Goal: Information Seeking & Learning: Learn about a topic

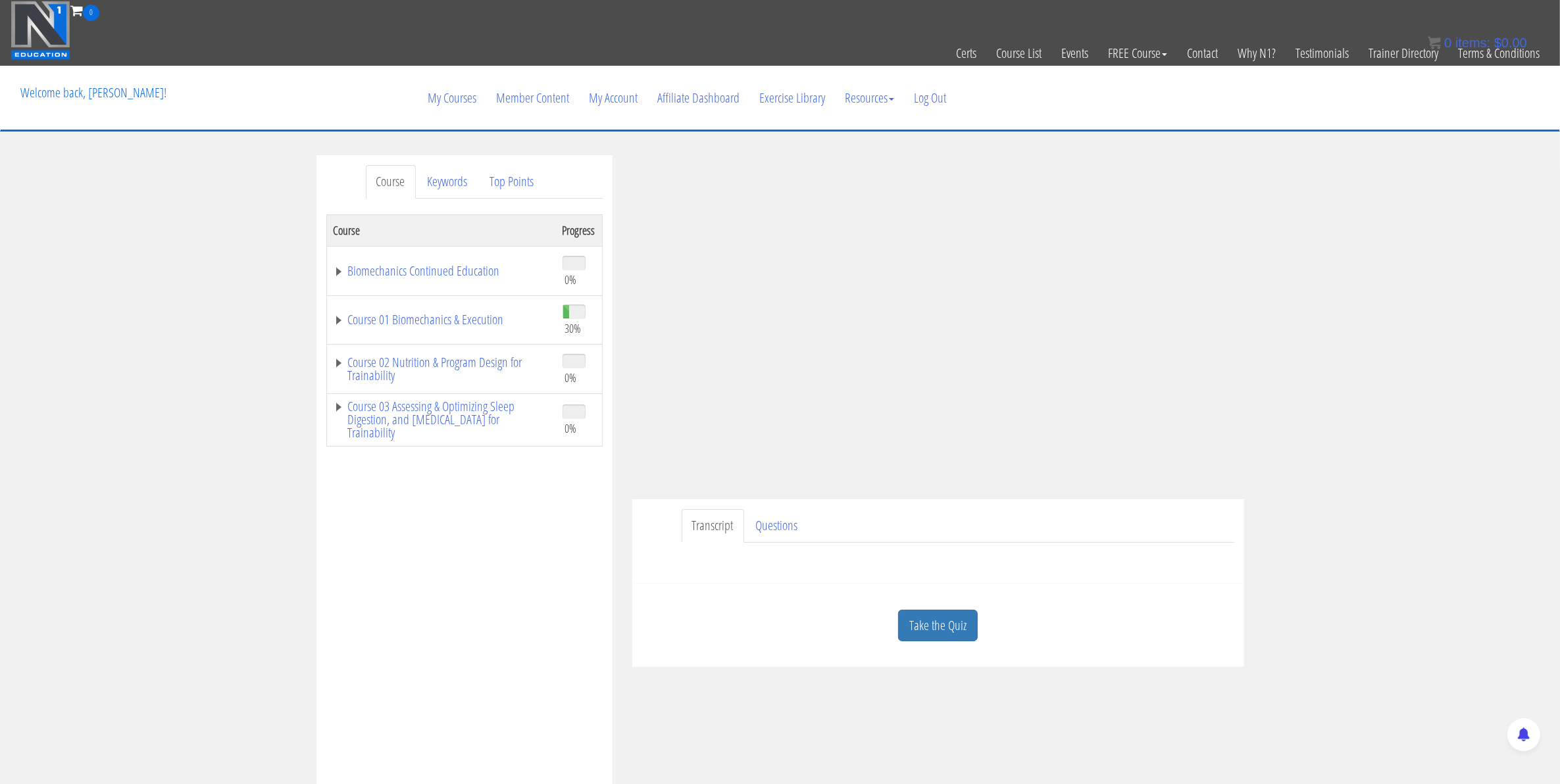
click at [950, 625] on link "Take the Quiz" at bounding box center [938, 626] width 80 height 32
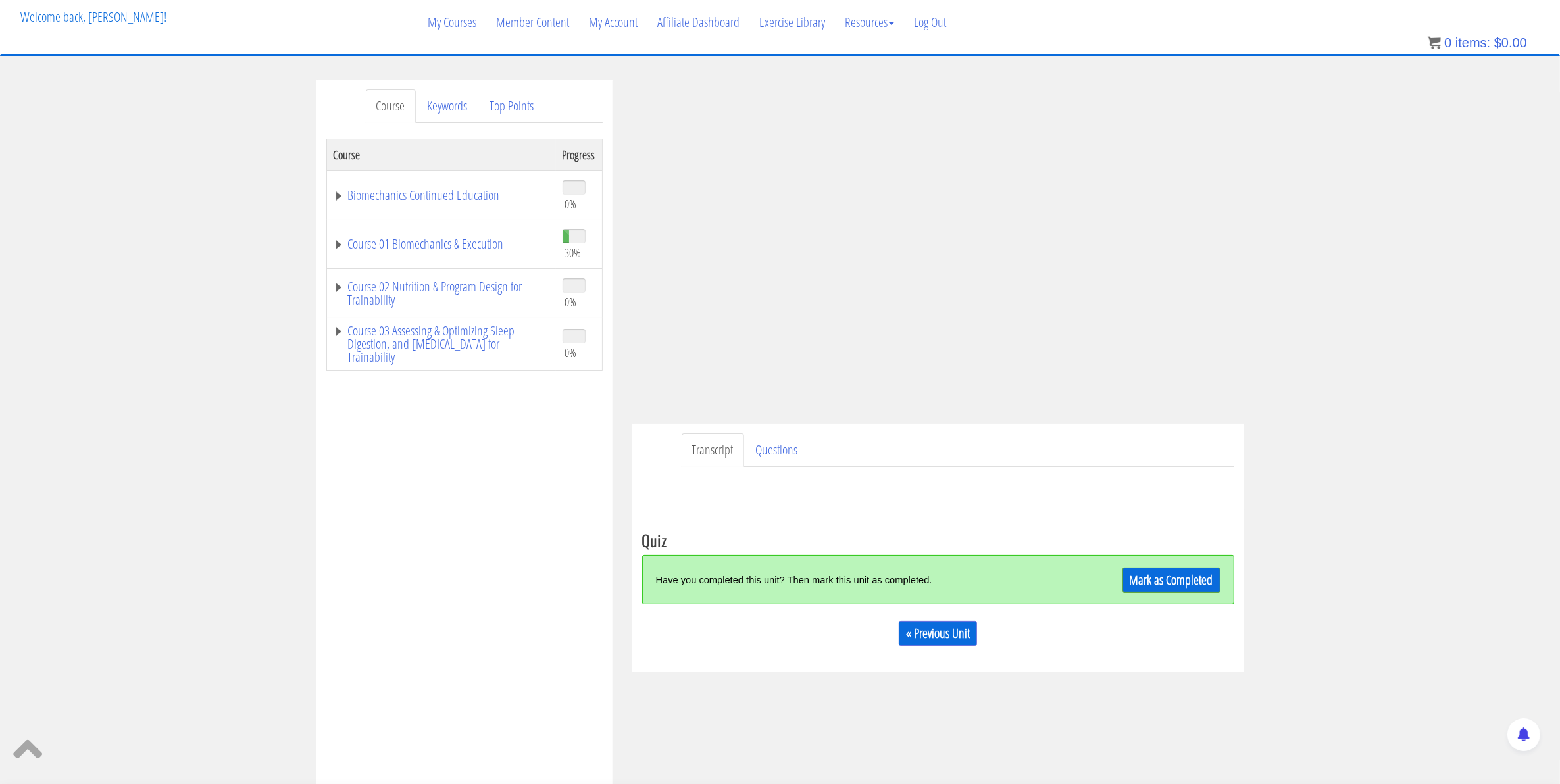
scroll to position [82, 0]
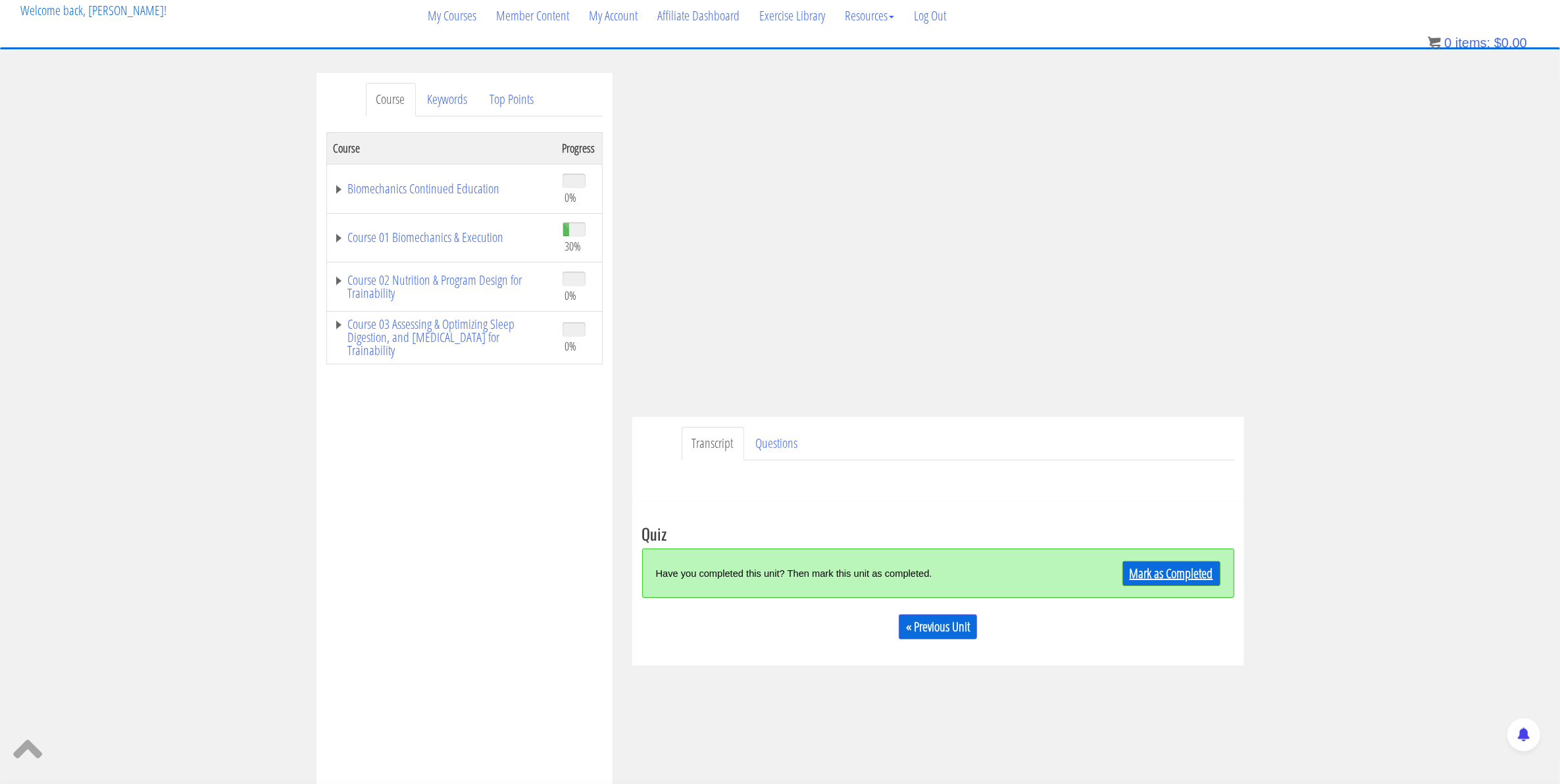
click at [1158, 574] on link "Mark as Completed" at bounding box center [1171, 573] width 98 height 25
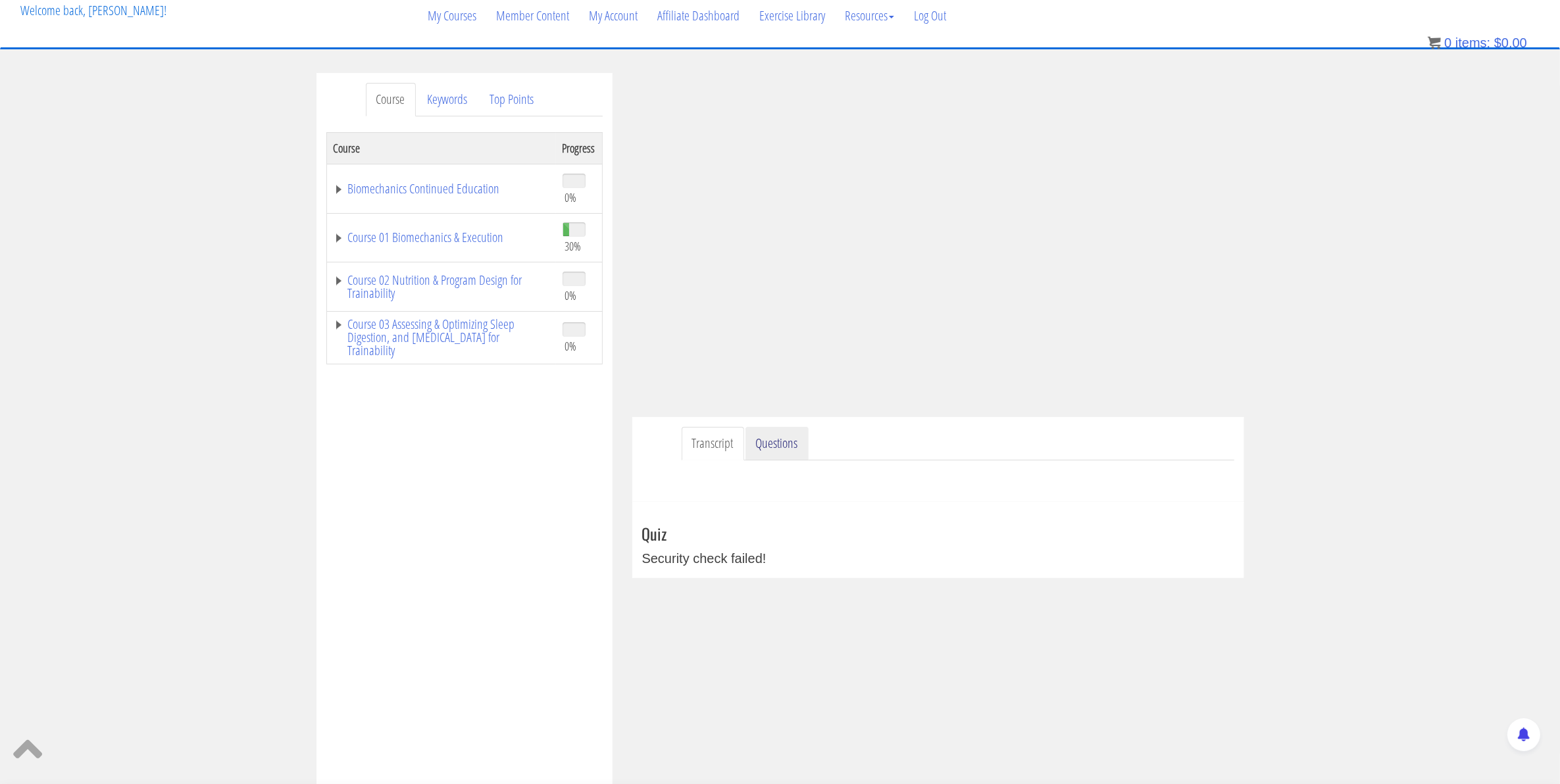
click at [764, 445] on link "Questions" at bounding box center [776, 443] width 63 height 33
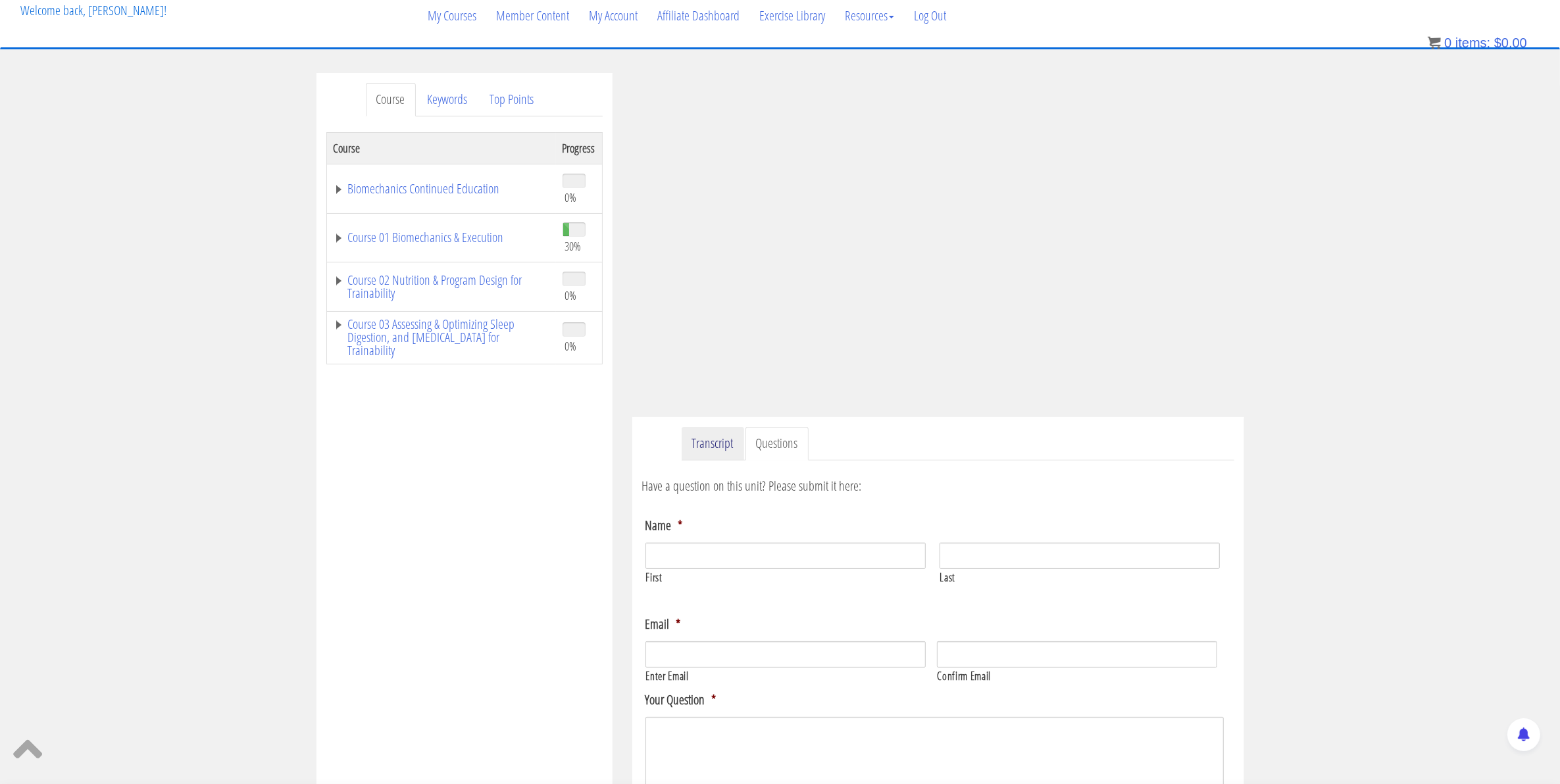
click at [704, 445] on link "Transcript" at bounding box center [713, 443] width 62 height 33
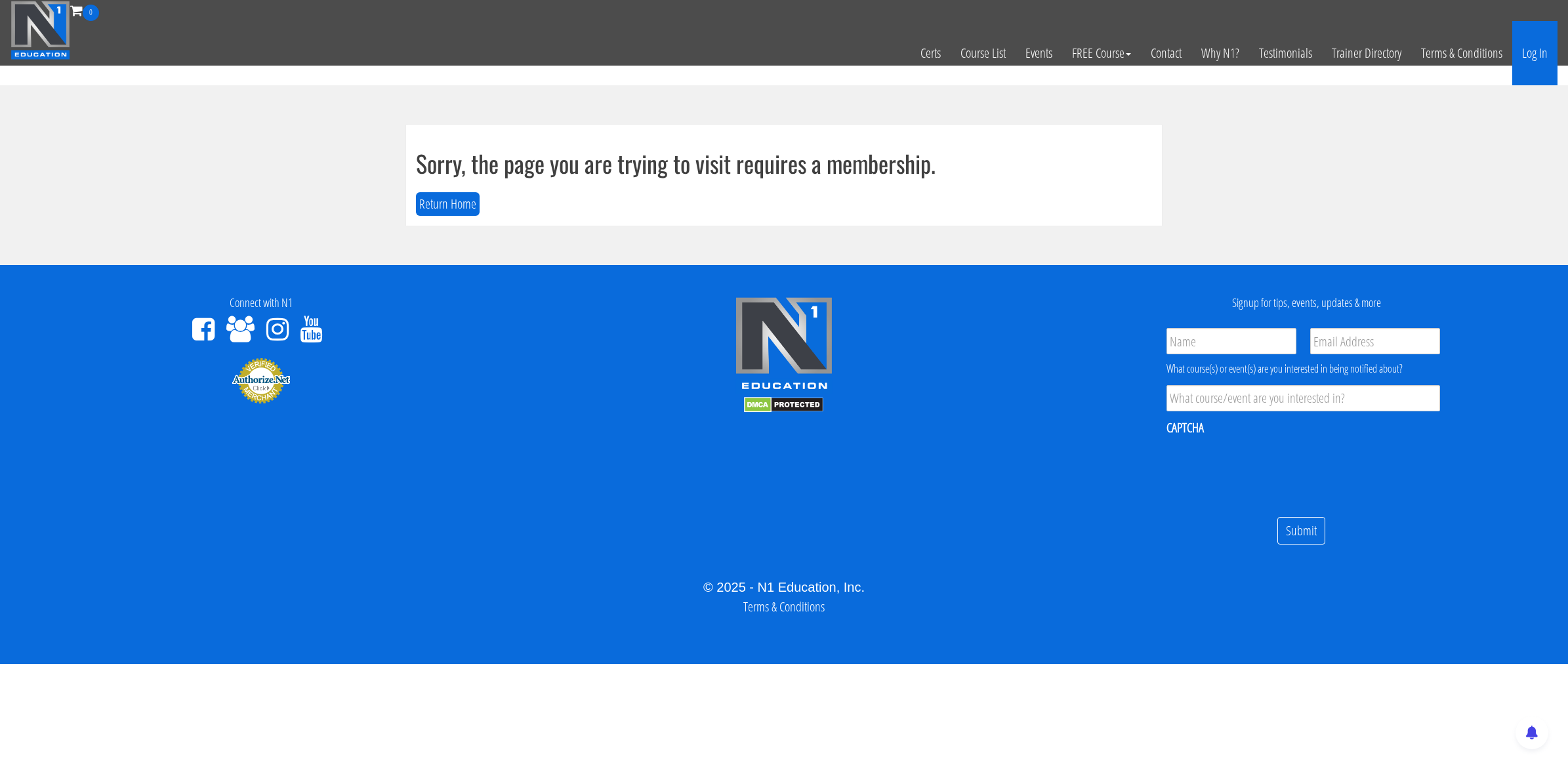
click at [1533, 56] on link "Log In" at bounding box center [1535, 53] width 45 height 64
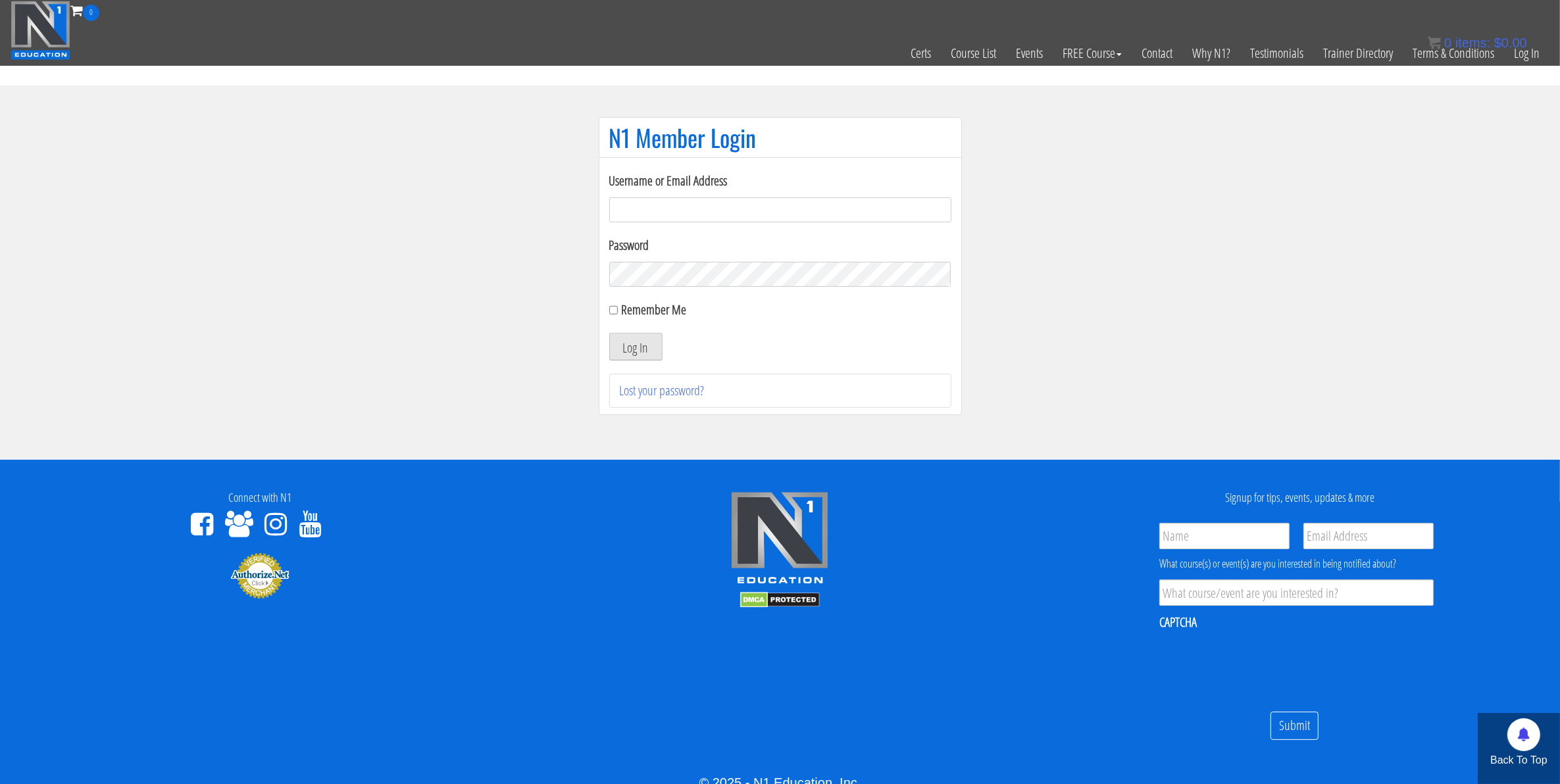
type input "[EMAIL_ADDRESS][DOMAIN_NAME]"
click at [632, 350] on button "Log In" at bounding box center [635, 346] width 53 height 28
click at [627, 350] on button "Log In" at bounding box center [635, 346] width 53 height 28
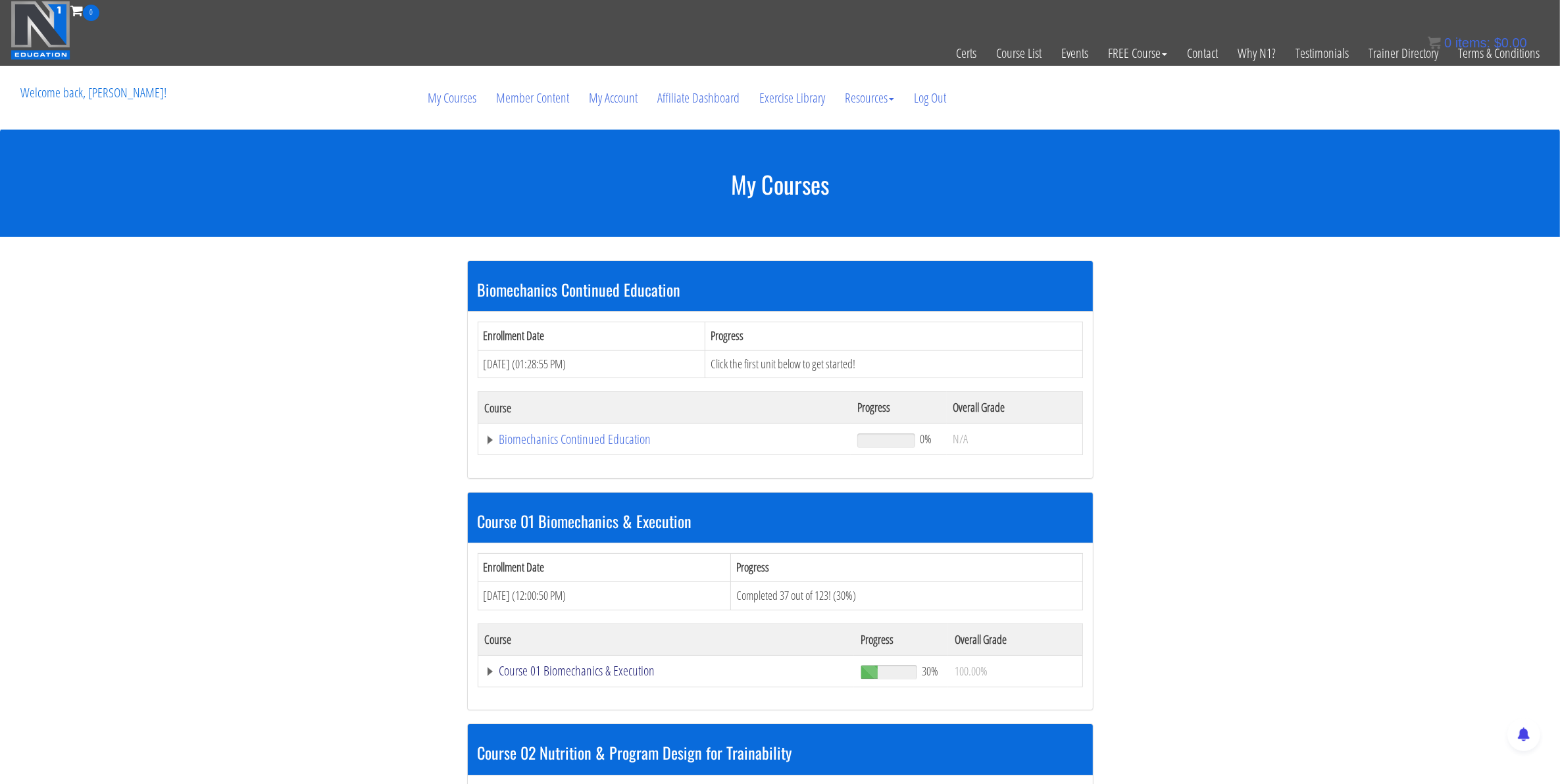
click at [550, 666] on link "Course 01 Biomechanics & Execution" at bounding box center [666, 671] width 363 height 13
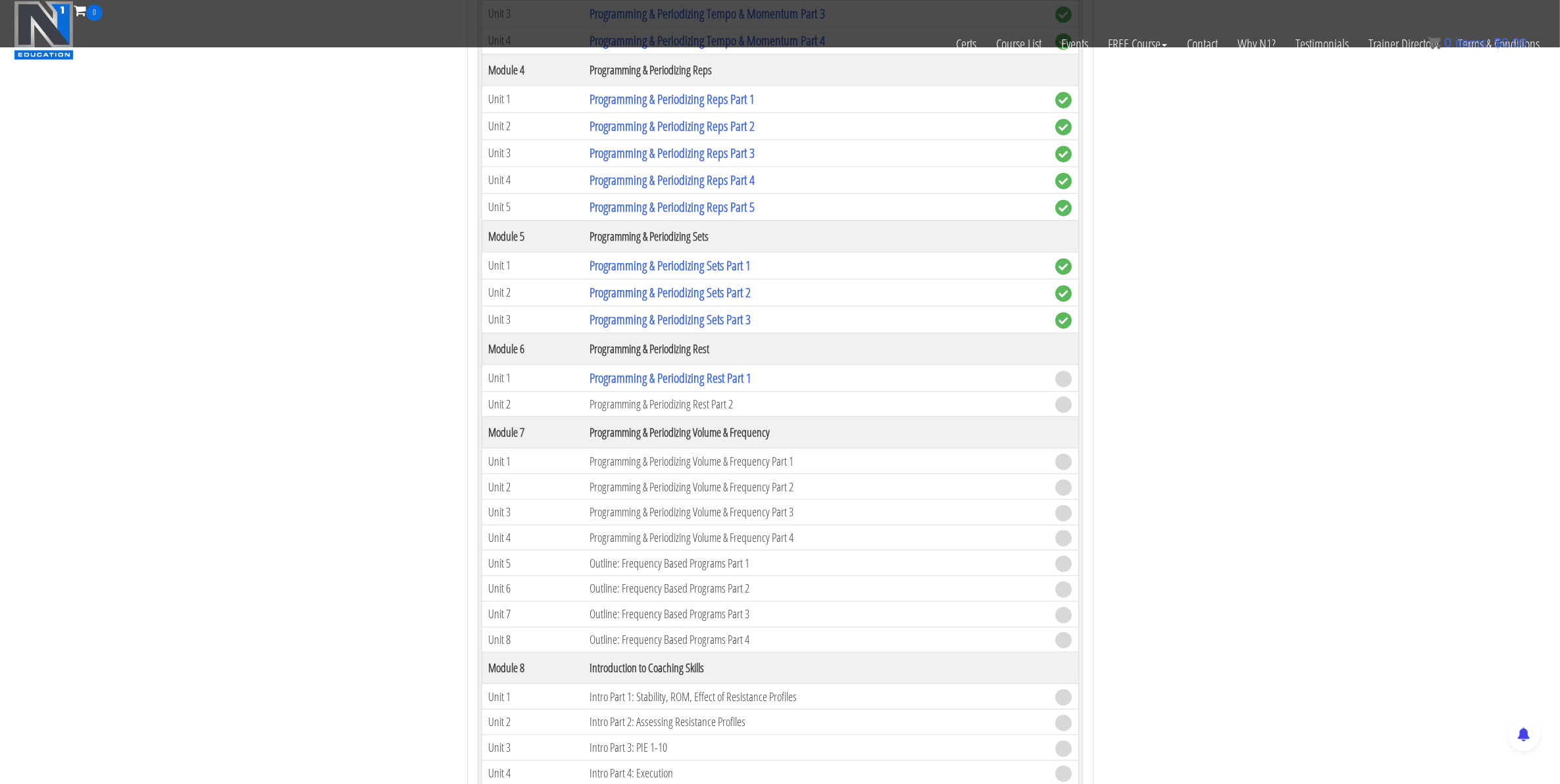
scroll to position [1480, 0]
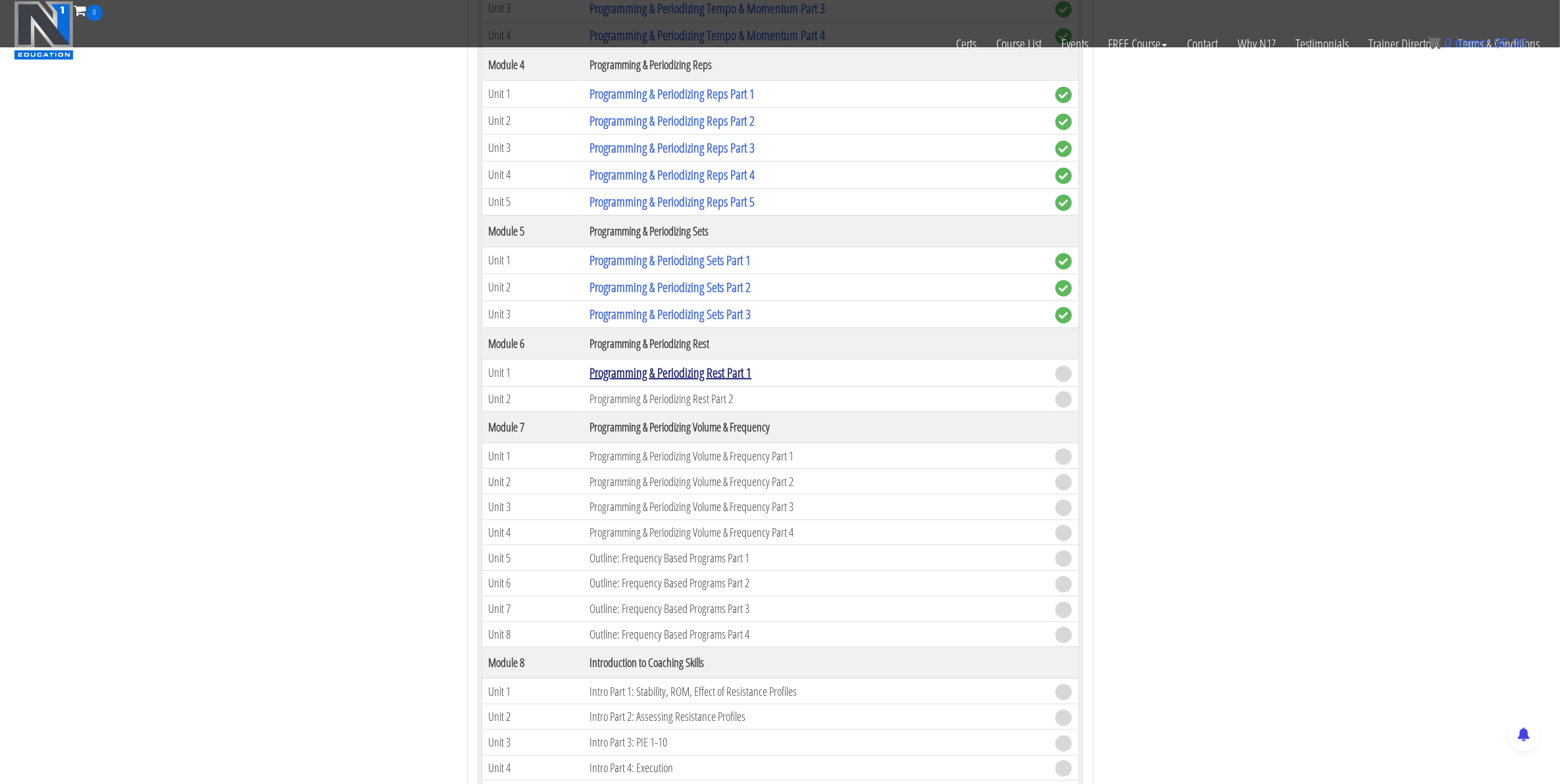
click at [682, 381] on link "Programming & Periodizing Rest Part 1" at bounding box center [670, 372] width 162 height 18
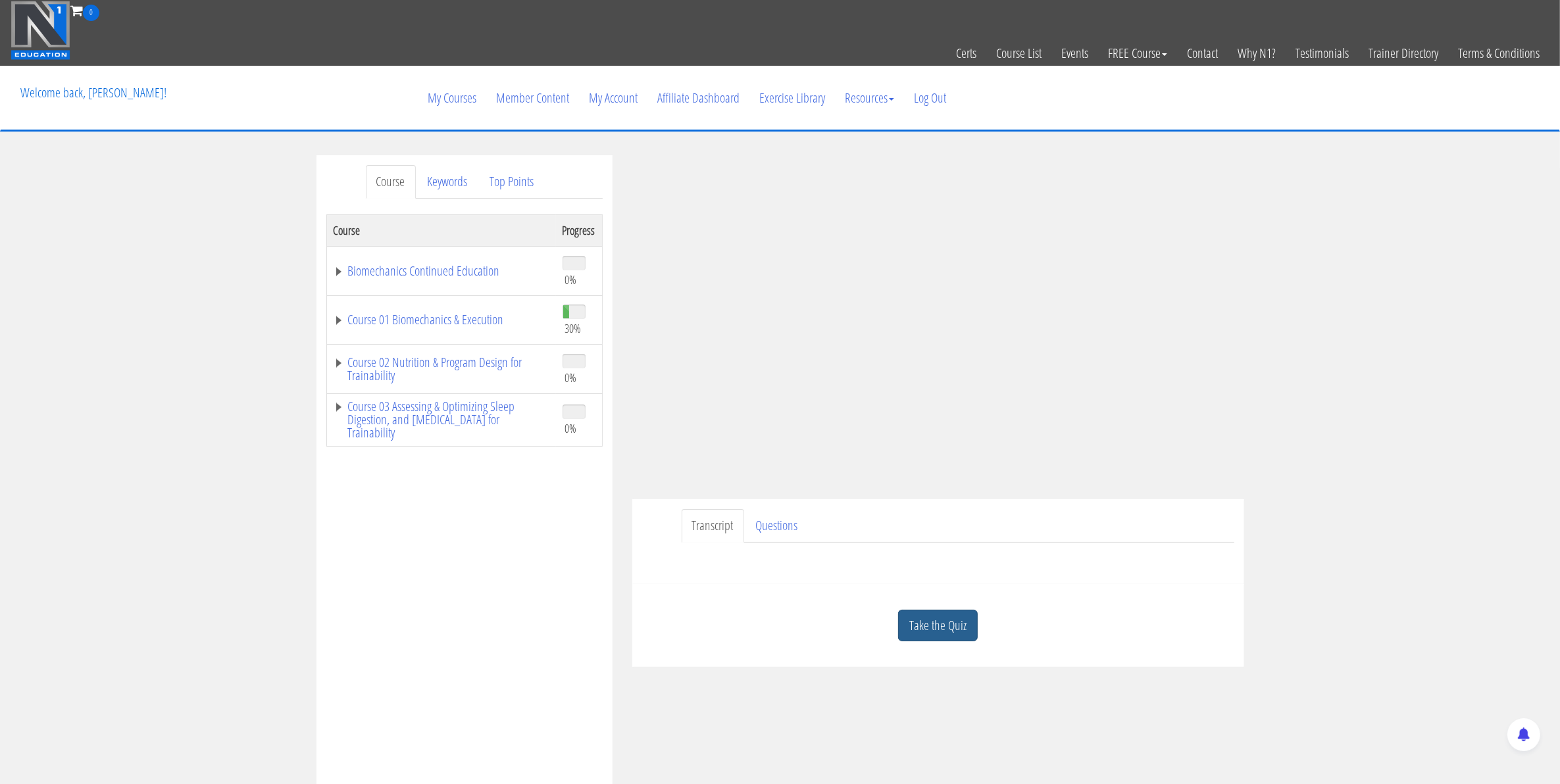
click at [925, 638] on link "Take the Quiz" at bounding box center [938, 626] width 80 height 32
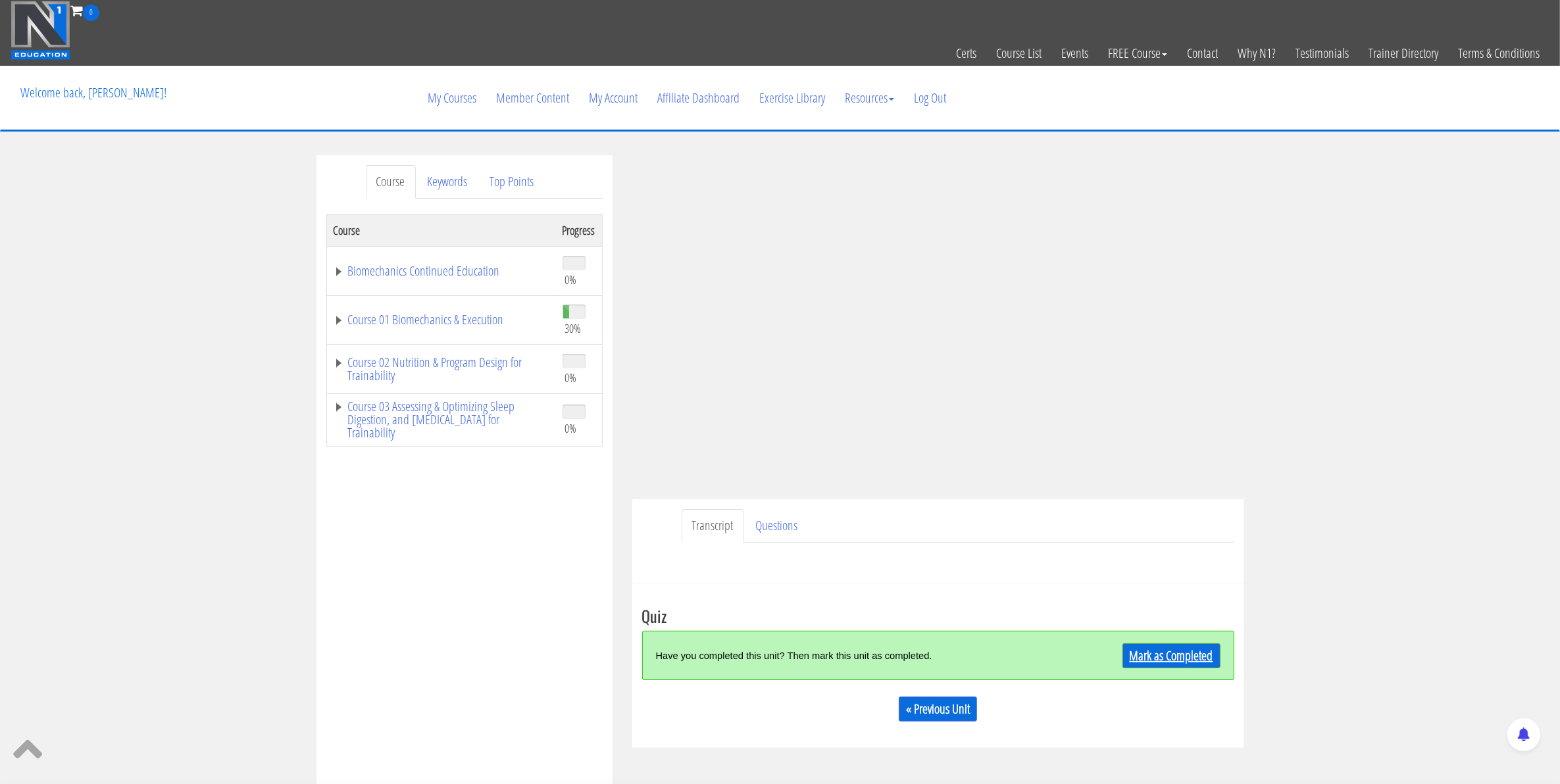
click at [1169, 646] on link "Mark as Completed" at bounding box center [1171, 655] width 98 height 25
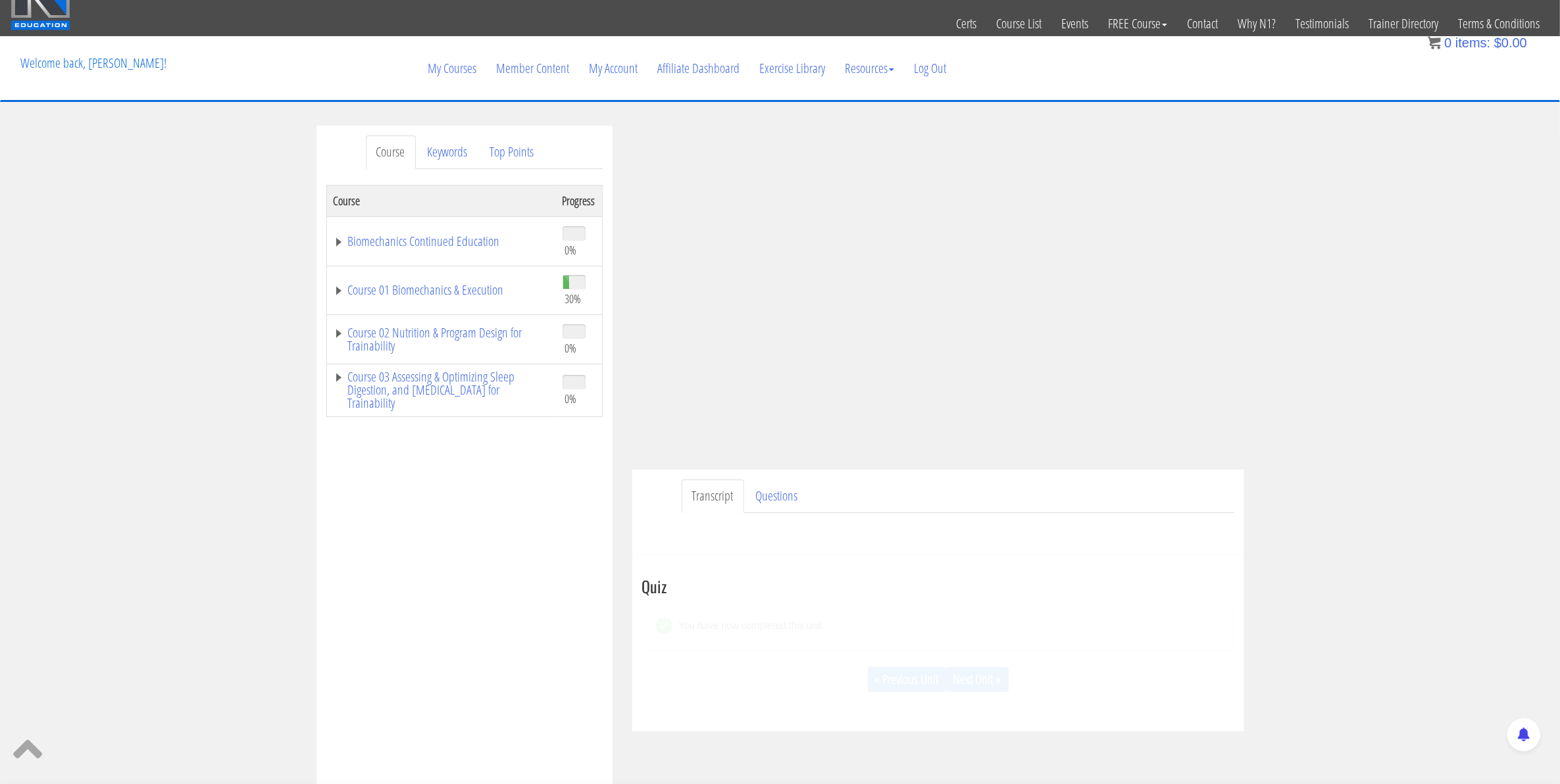
scroll to position [82, 0]
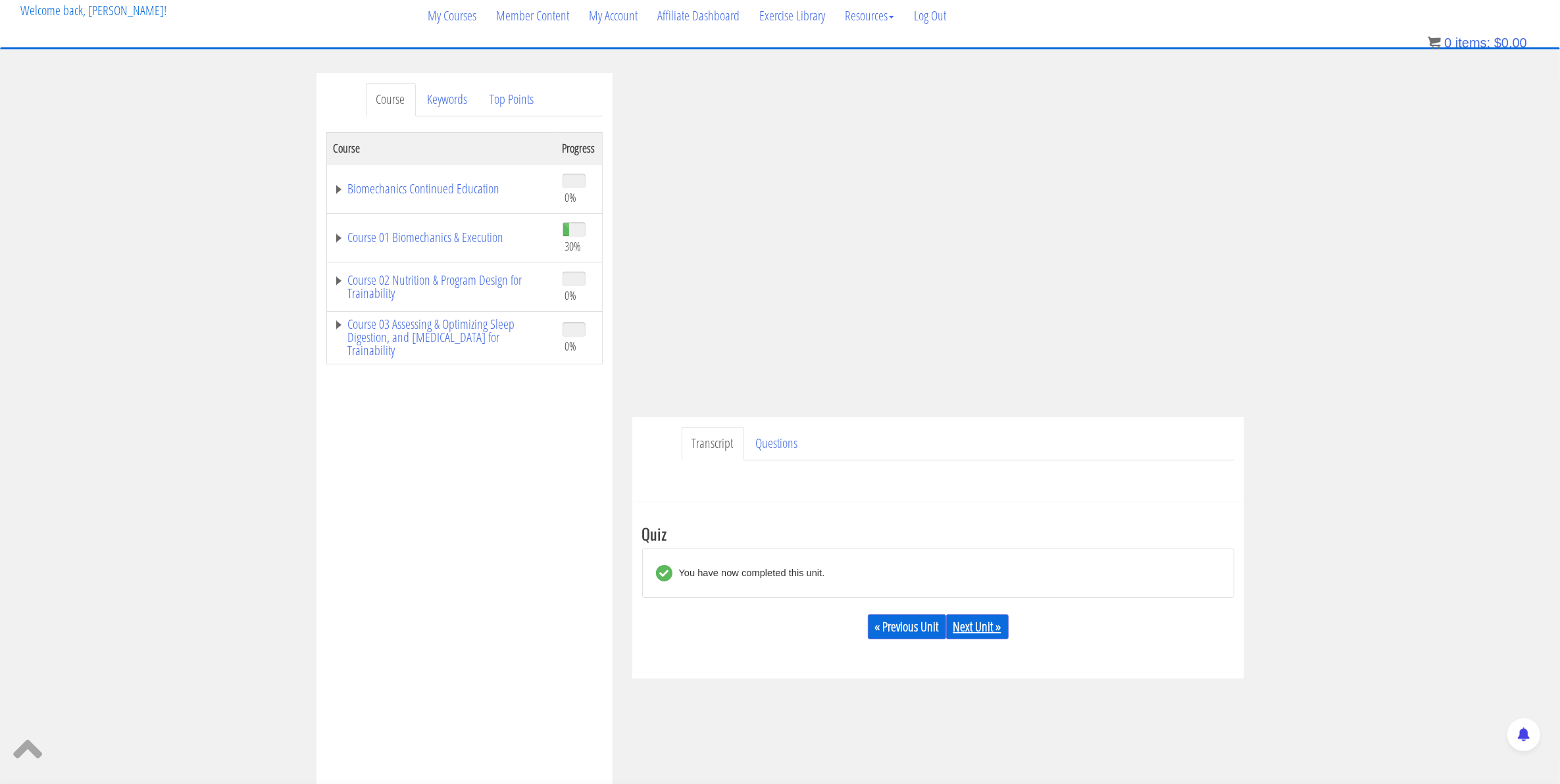
click at [984, 639] on link "Next Unit »" at bounding box center [977, 626] width 62 height 25
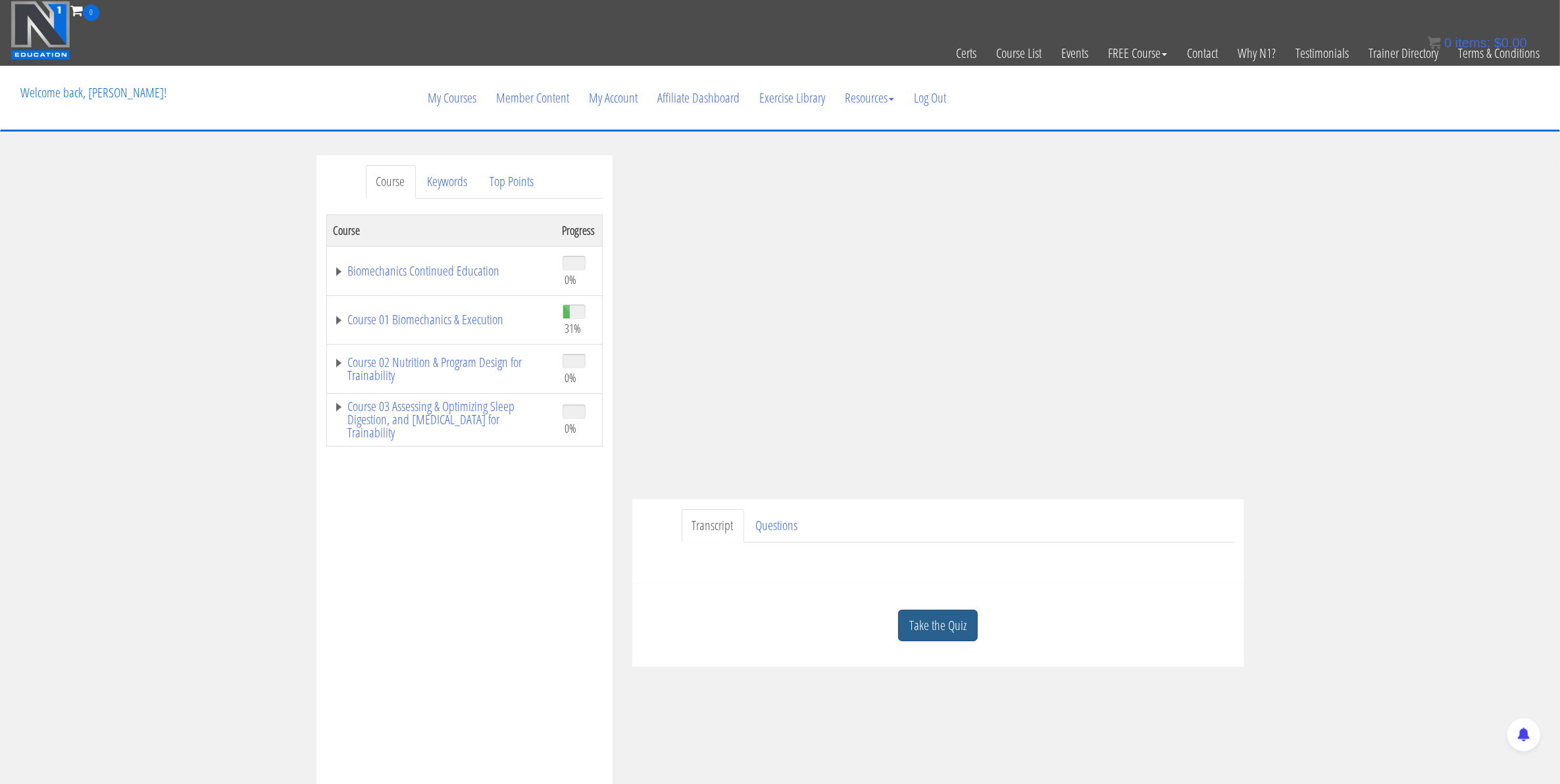
click at [954, 633] on link "Take the Quiz" at bounding box center [938, 626] width 80 height 32
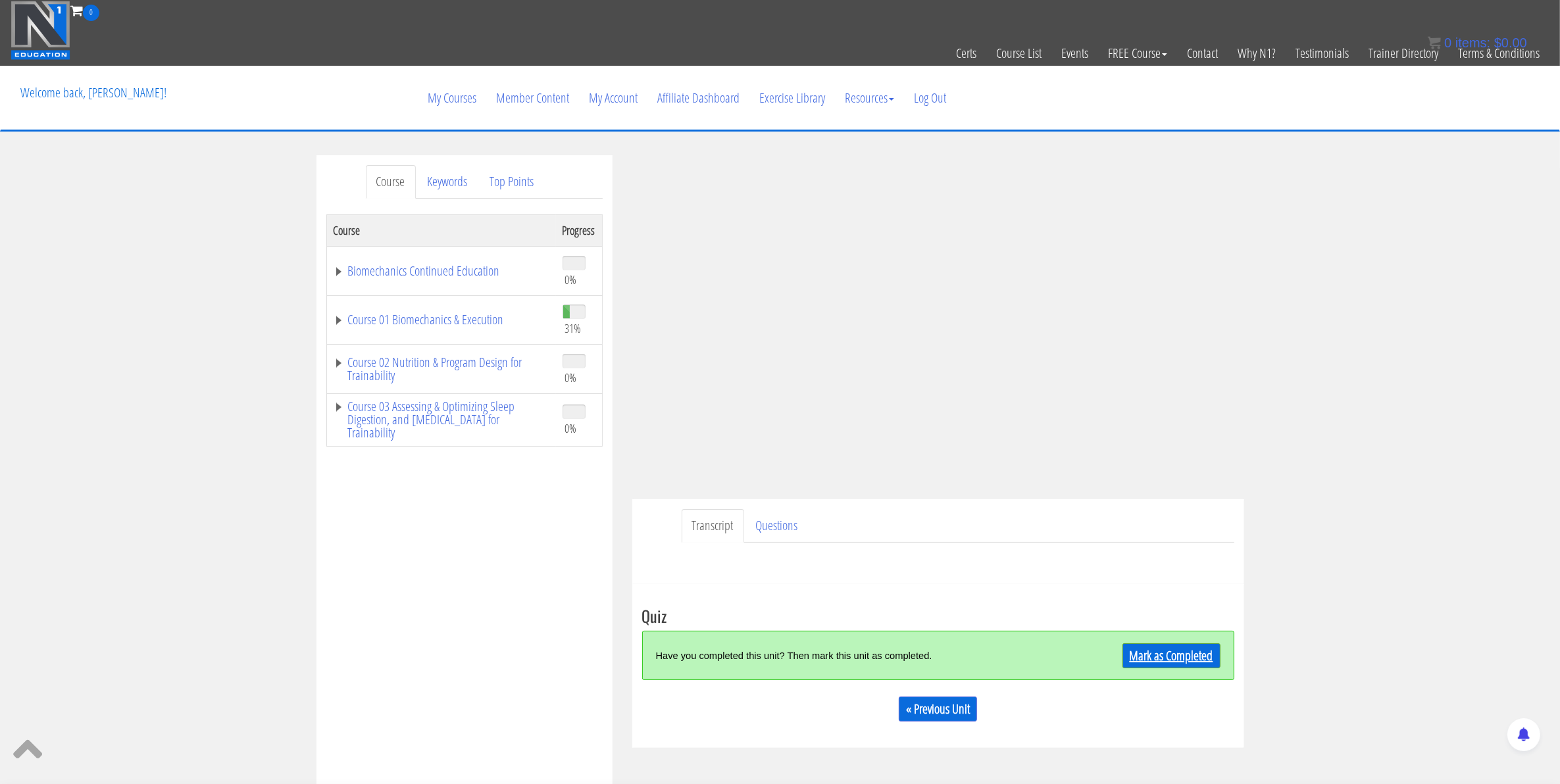
click at [1165, 658] on link "Mark as Completed" at bounding box center [1171, 655] width 98 height 25
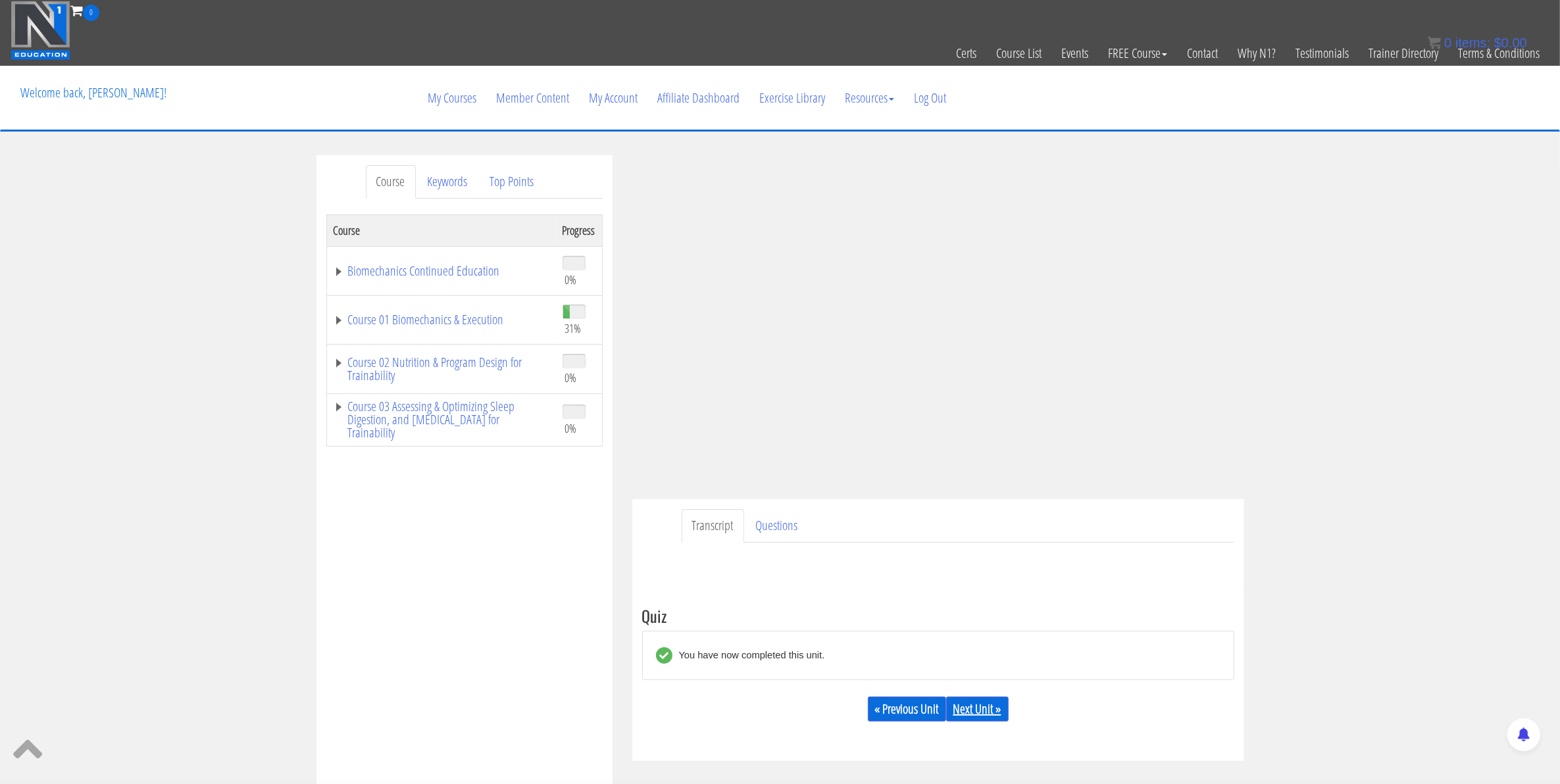
click at [997, 709] on link "Next Unit »" at bounding box center [977, 708] width 62 height 25
click at [983, 713] on link "Next Unit »" at bounding box center [977, 708] width 62 height 25
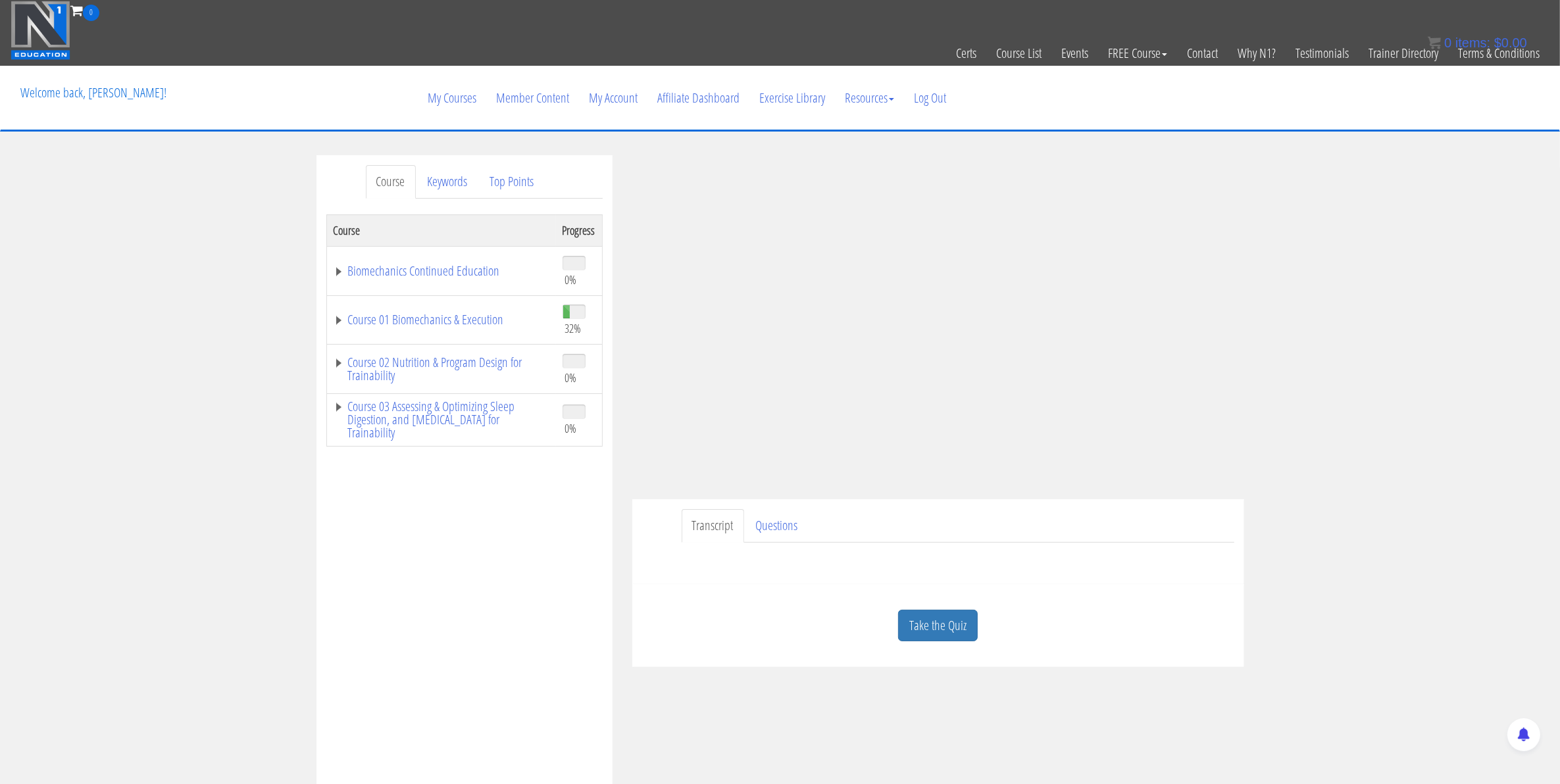
click at [956, 629] on link "Take the Quiz" at bounding box center [938, 626] width 80 height 32
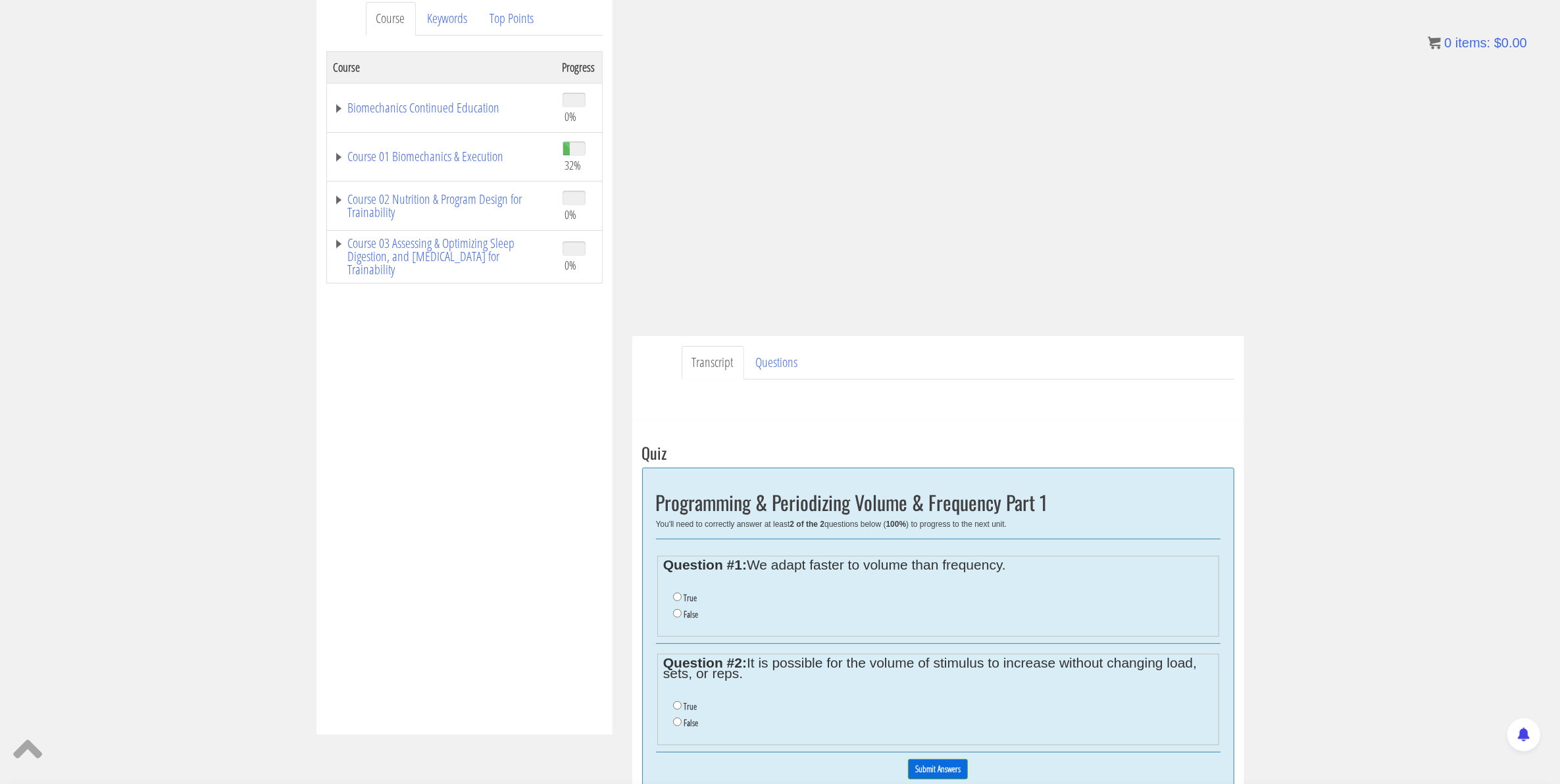
scroll to position [165, 0]
click at [672, 596] on ul "True False" at bounding box center [938, 605] width 550 height 46
click at [676, 596] on input "True" at bounding box center [678, 595] width 8 height 8
radio input "true"
click at [678, 711] on li "True" at bounding box center [943, 705] width 540 height 16
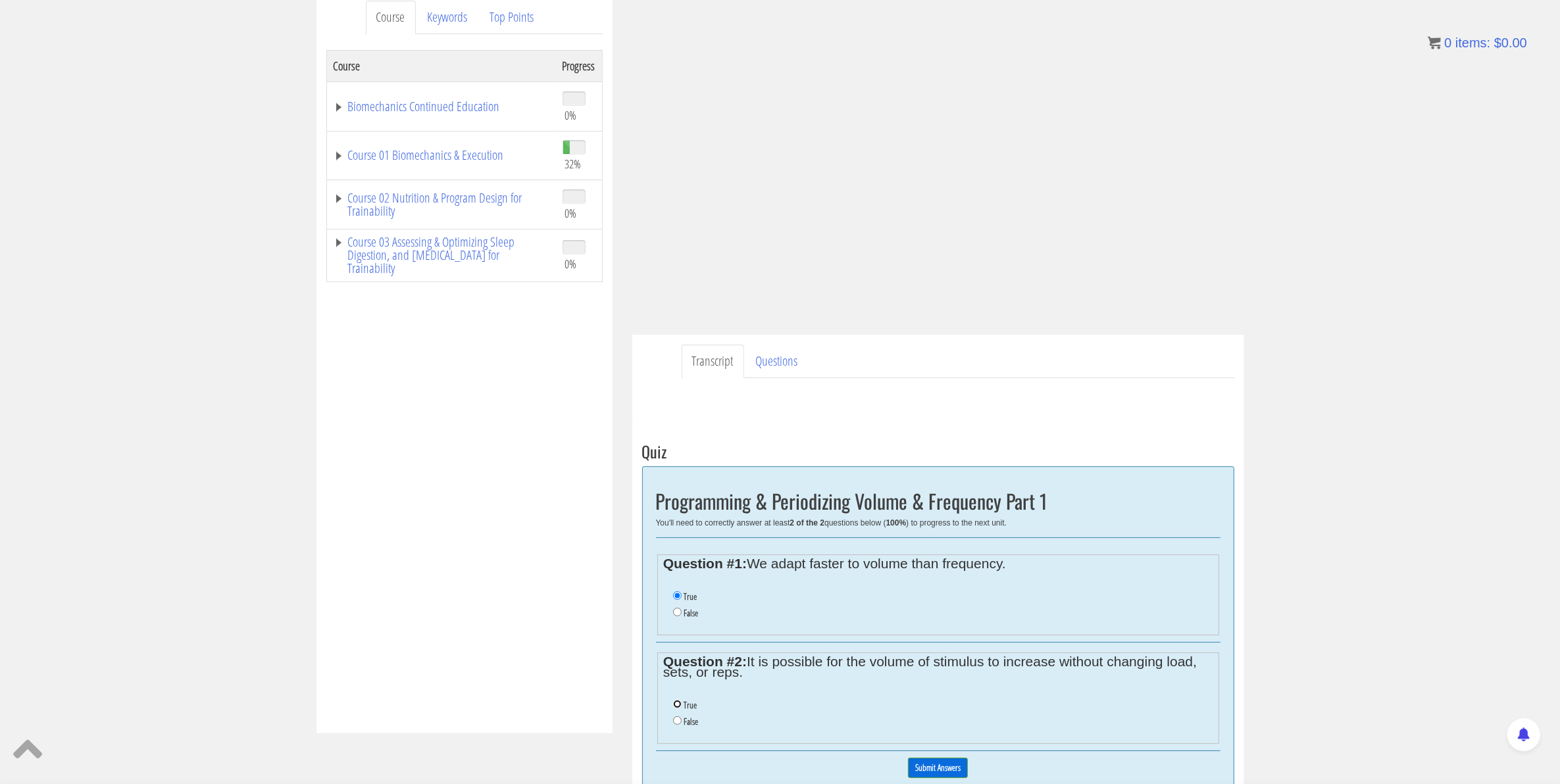
click at [678, 706] on input "True" at bounding box center [678, 704] width 8 height 8
radio input "true"
click at [946, 770] on input "Submit Answers" at bounding box center [938, 768] width 60 height 20
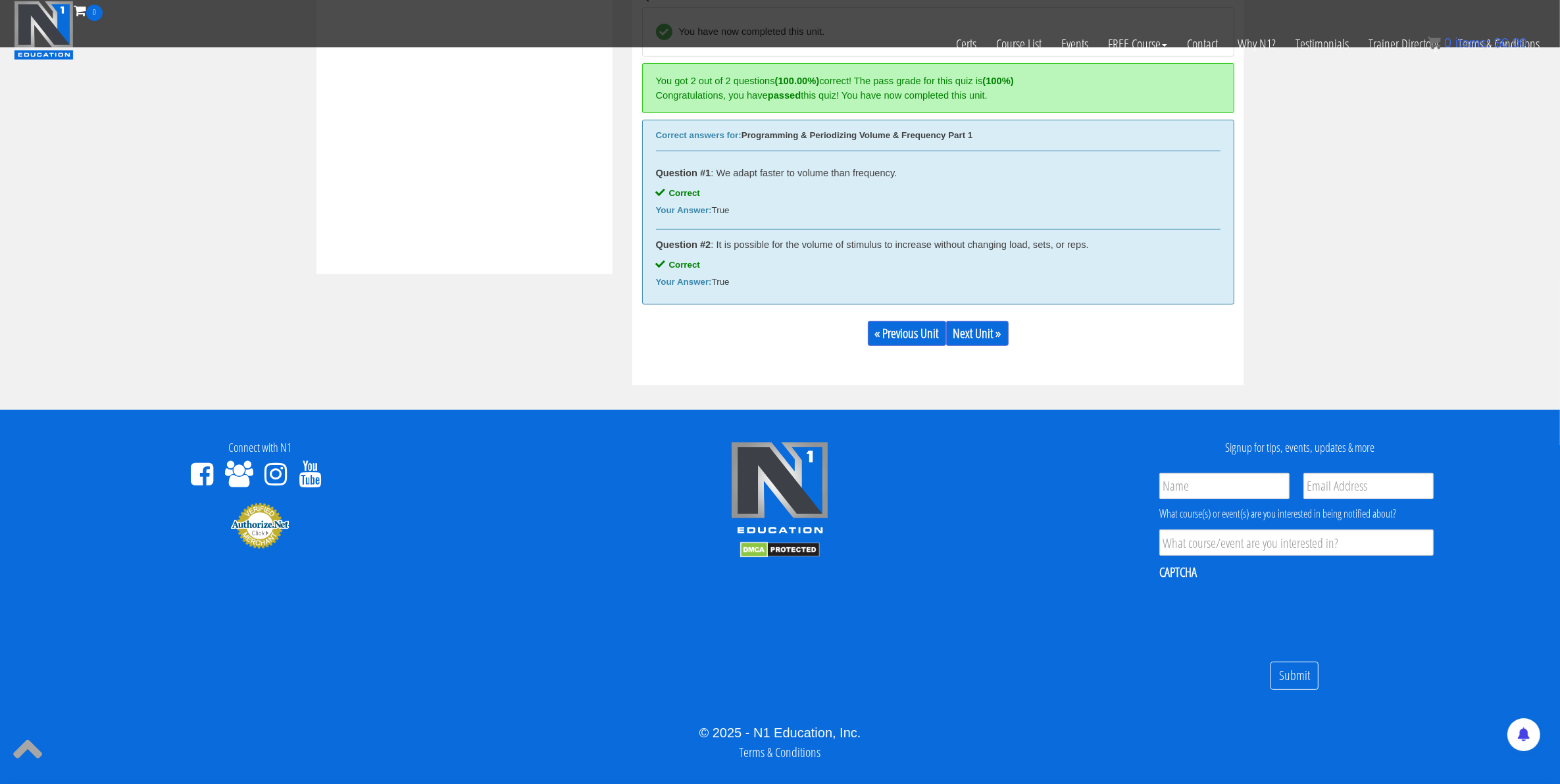
scroll to position [566, 0]
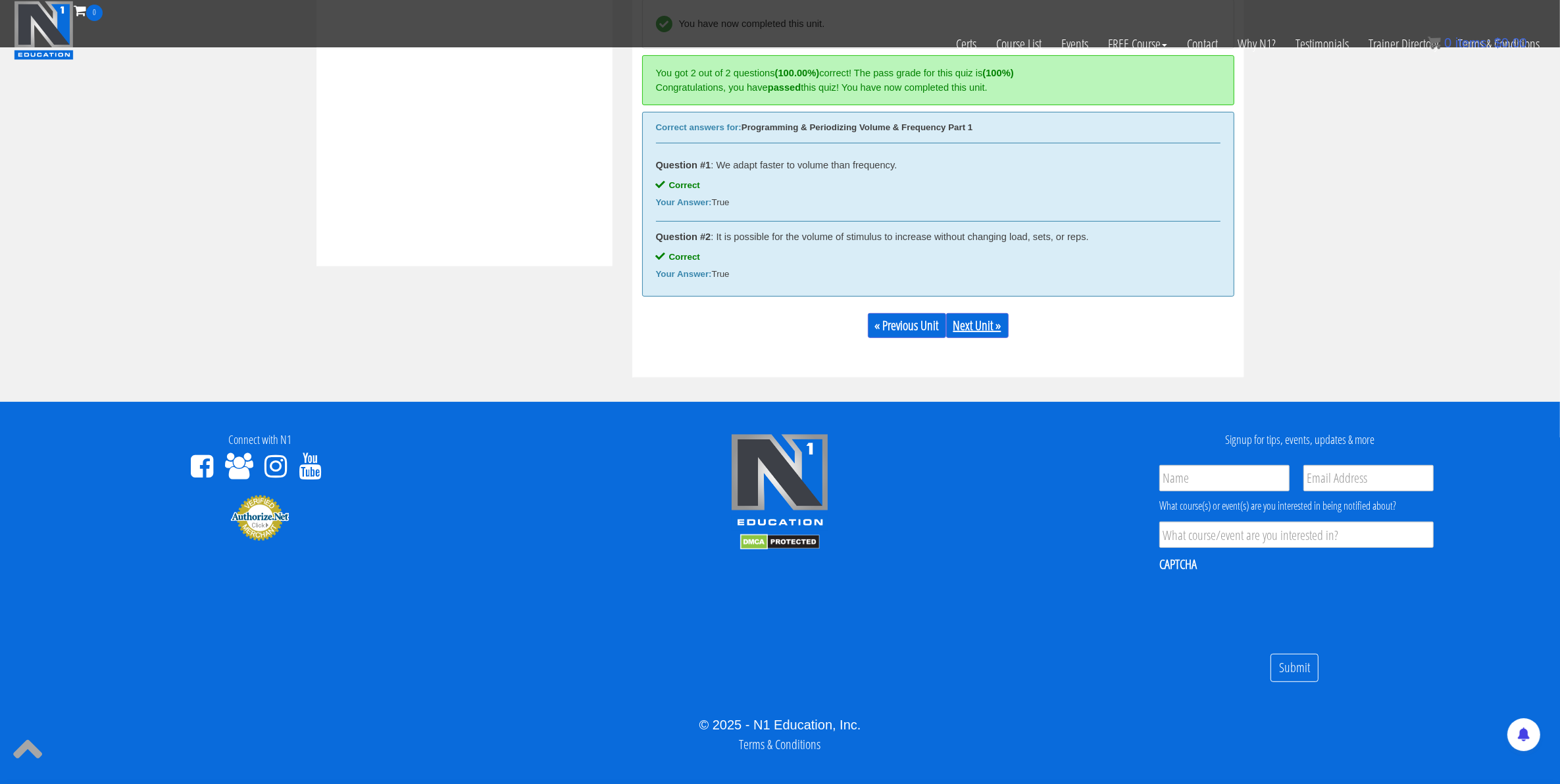
click at [1004, 331] on link "Next Unit »" at bounding box center [977, 325] width 62 height 25
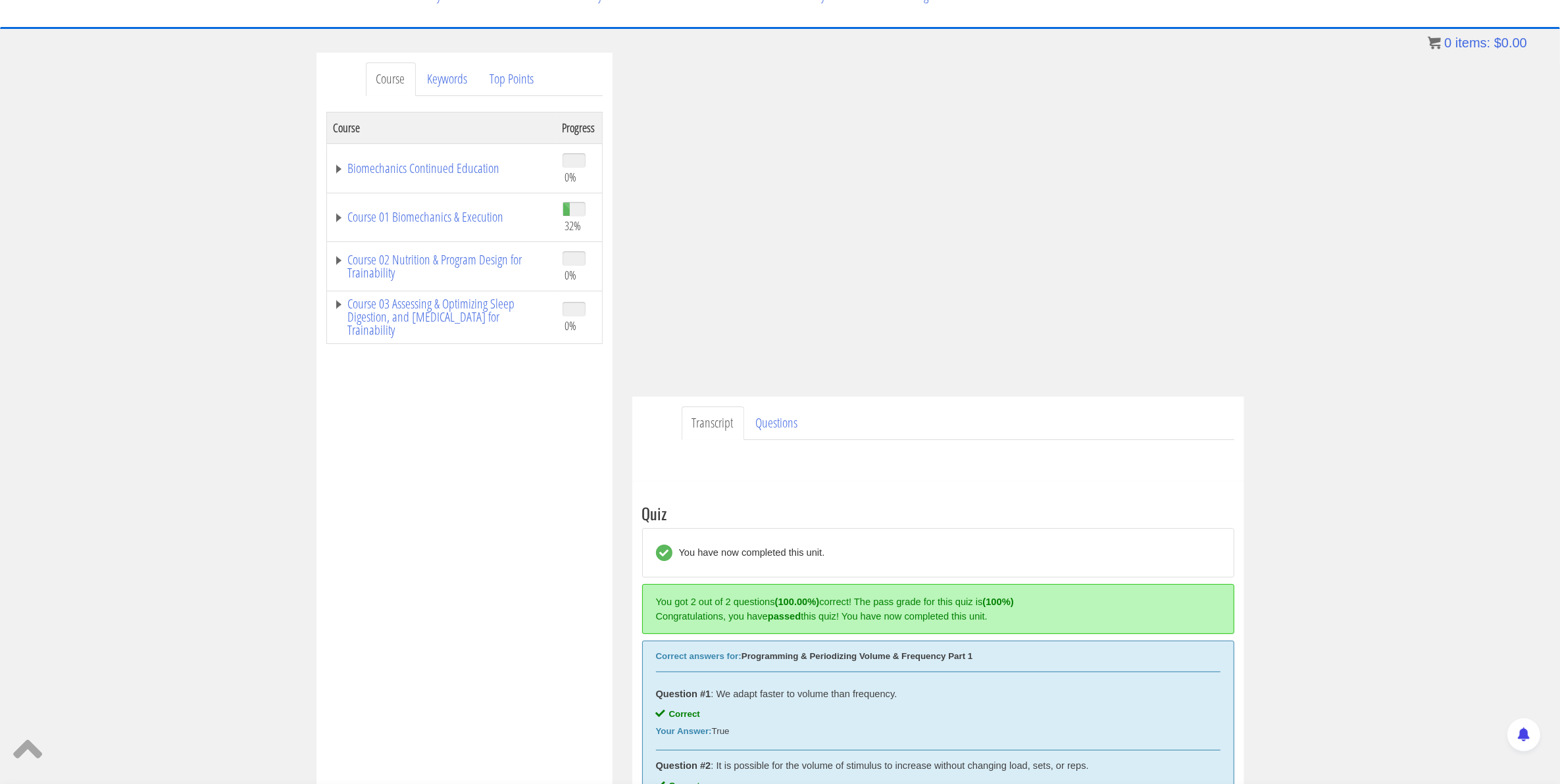
scroll to position [165, 0]
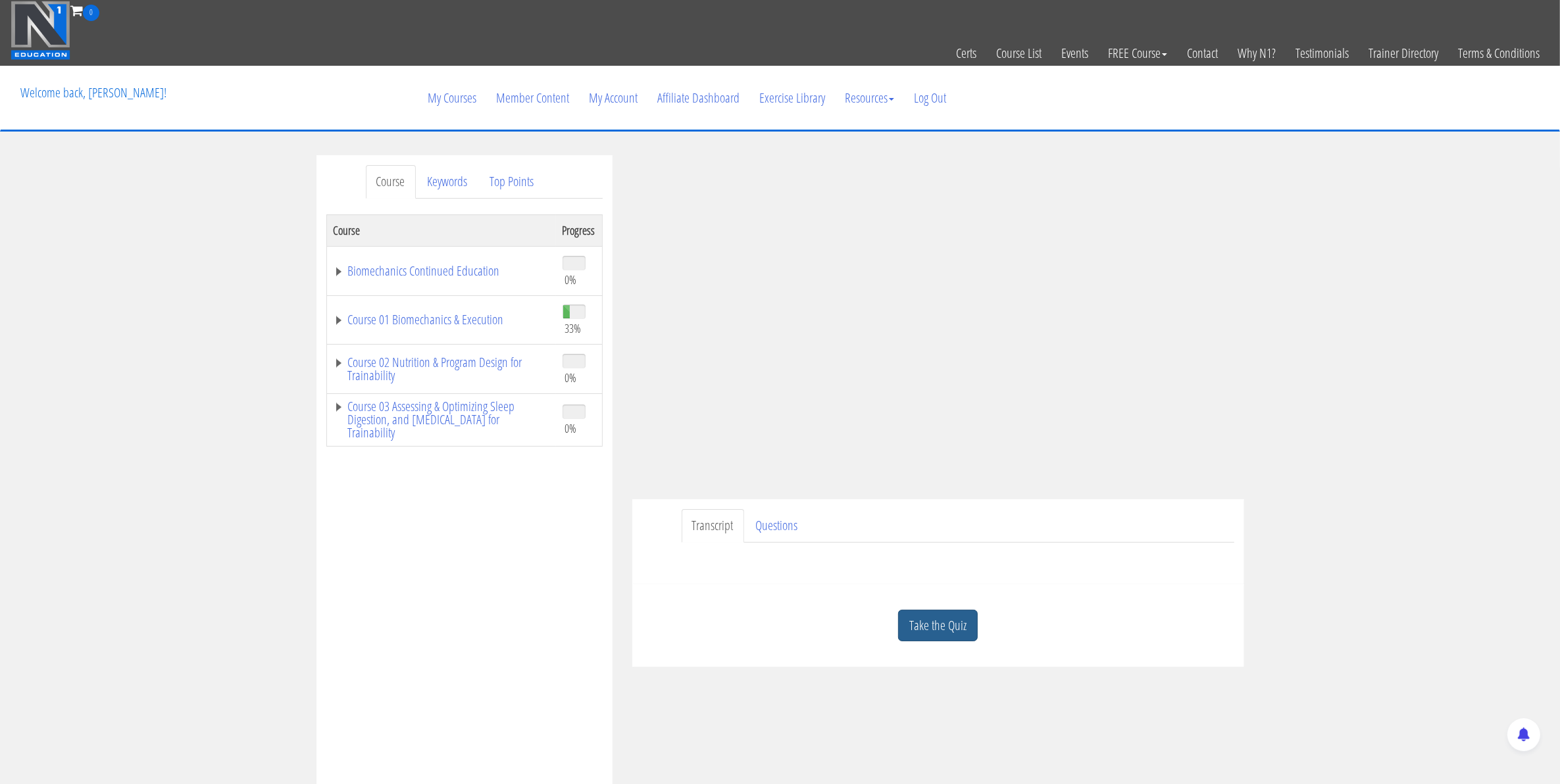
click at [941, 627] on link "Take the Quiz" at bounding box center [938, 626] width 80 height 32
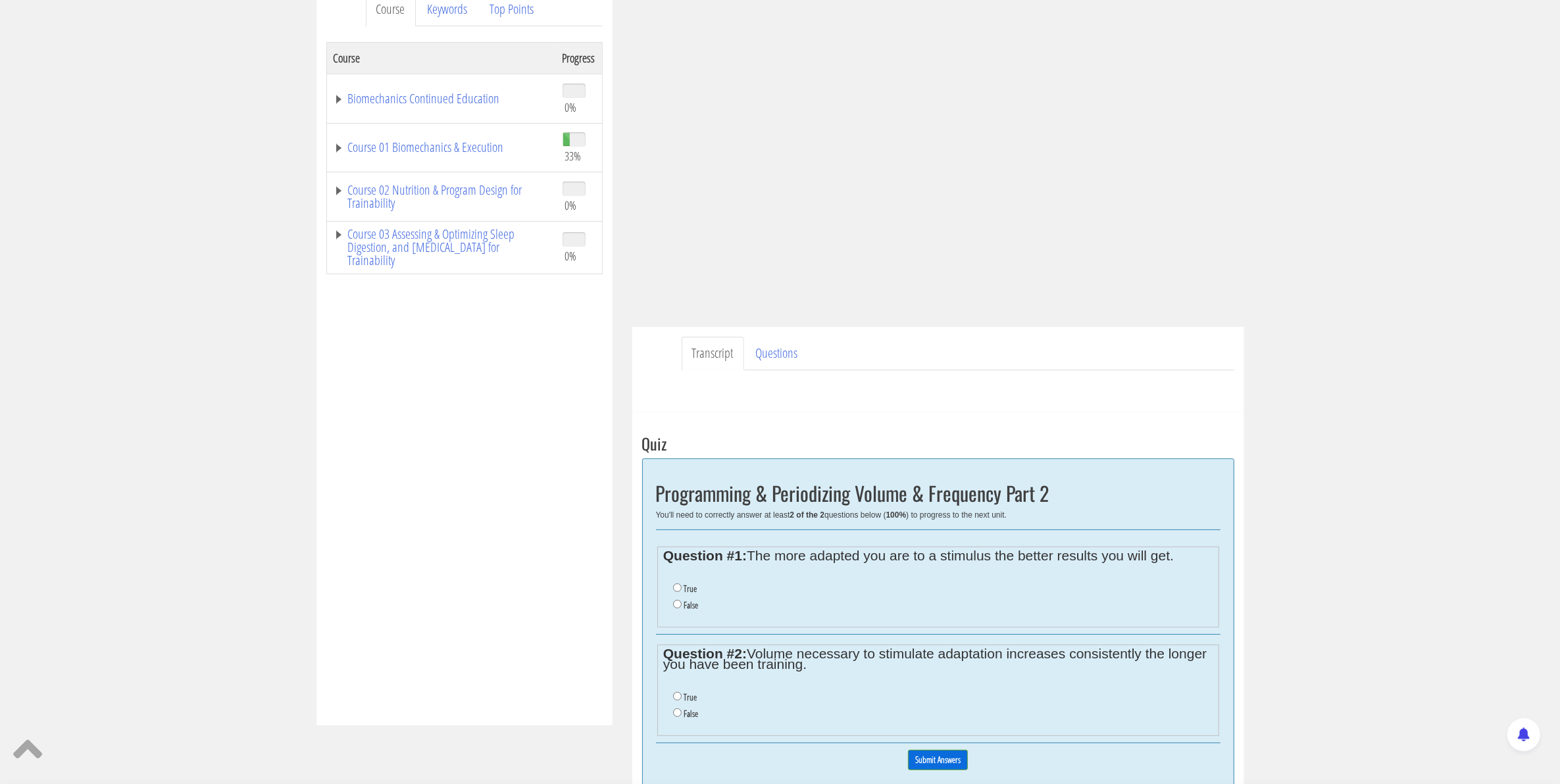
scroll to position [183, 0]
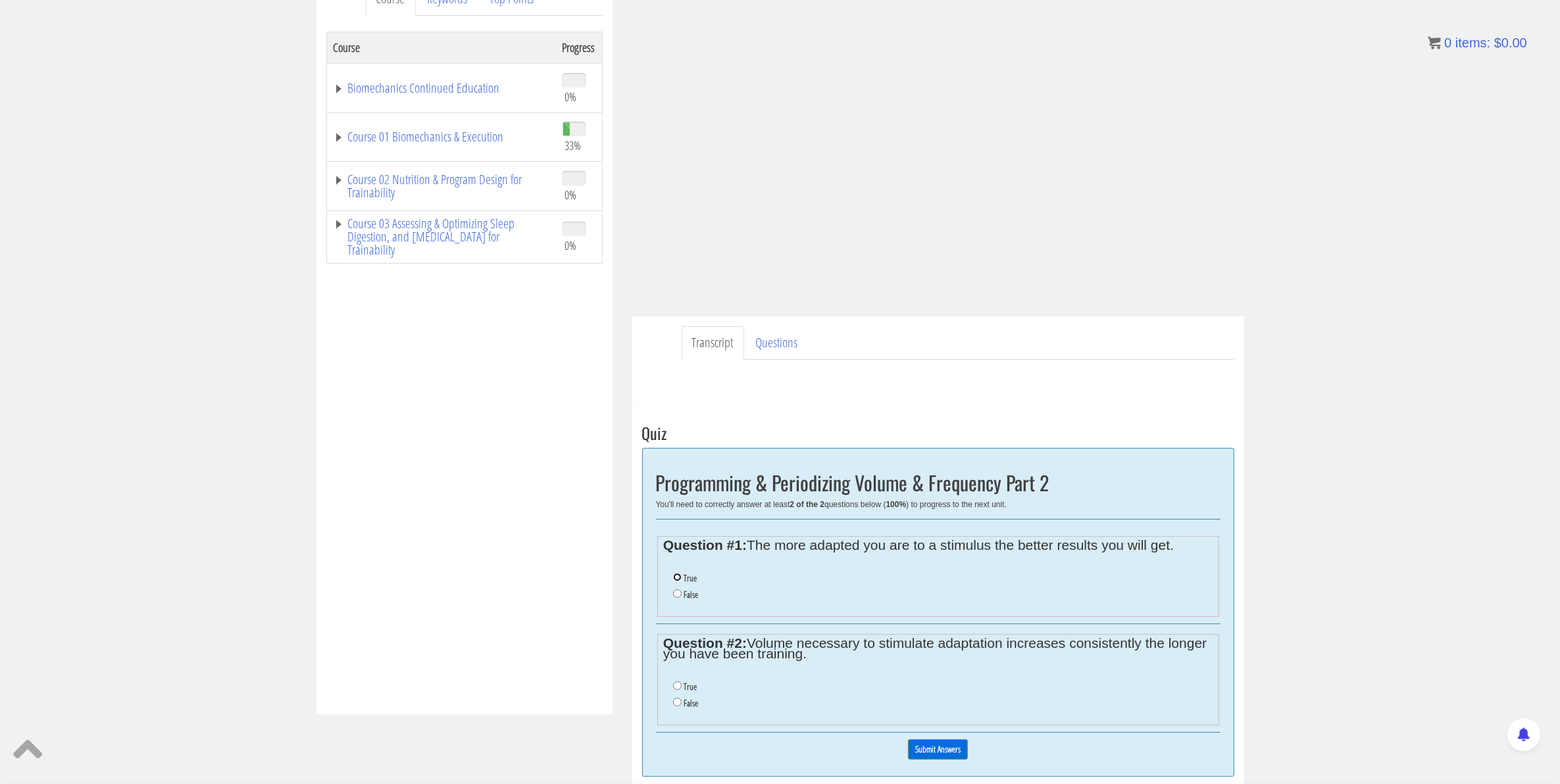
click at [675, 578] on input "True" at bounding box center [678, 577] width 8 height 8
radio input "true"
click at [676, 687] on input "True" at bounding box center [678, 686] width 8 height 8
radio input "true"
click at [675, 704] on input "False" at bounding box center [678, 702] width 8 height 8
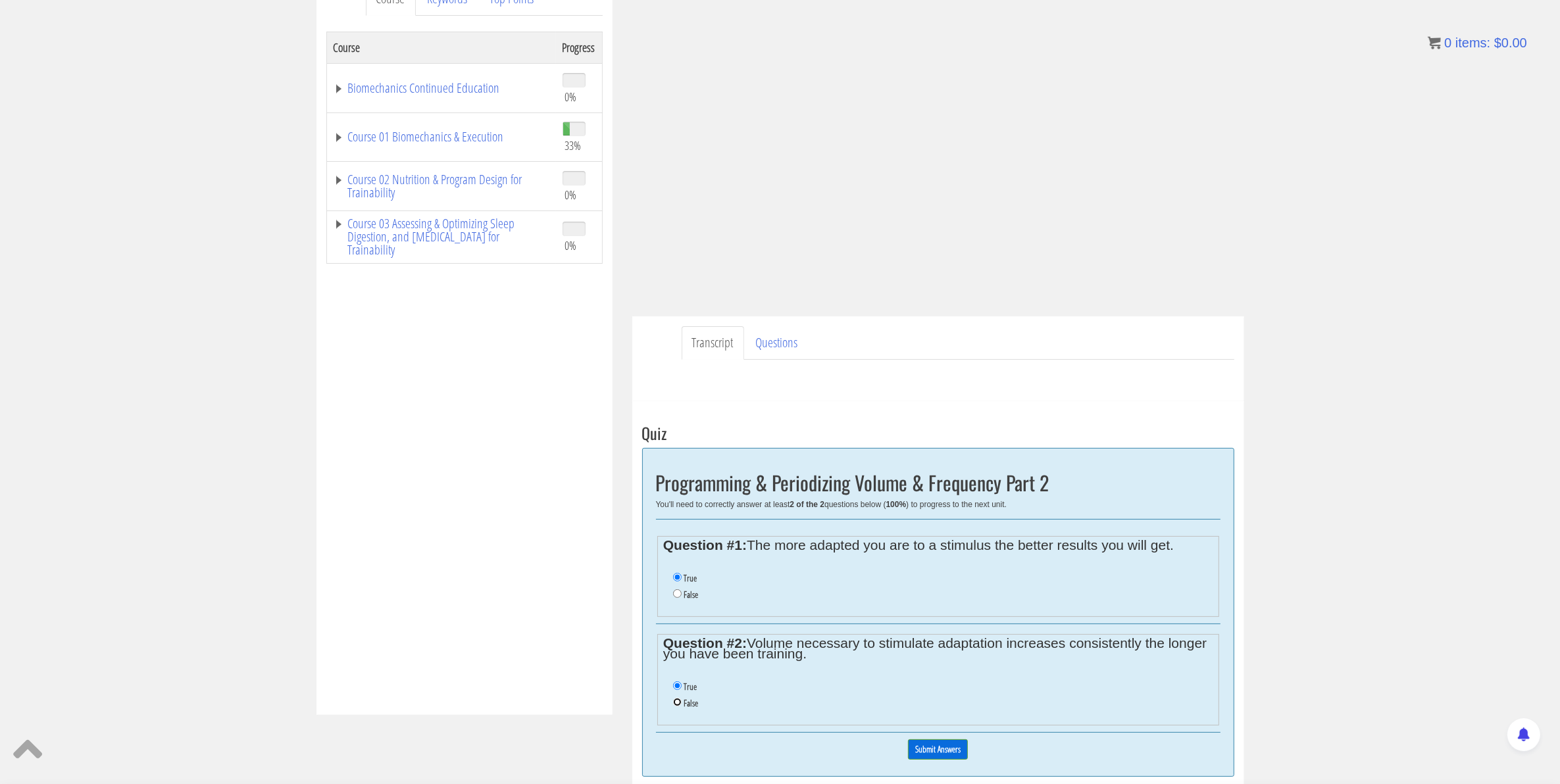
radio input "true"
click at [928, 750] on input "Submit Answers" at bounding box center [938, 749] width 60 height 20
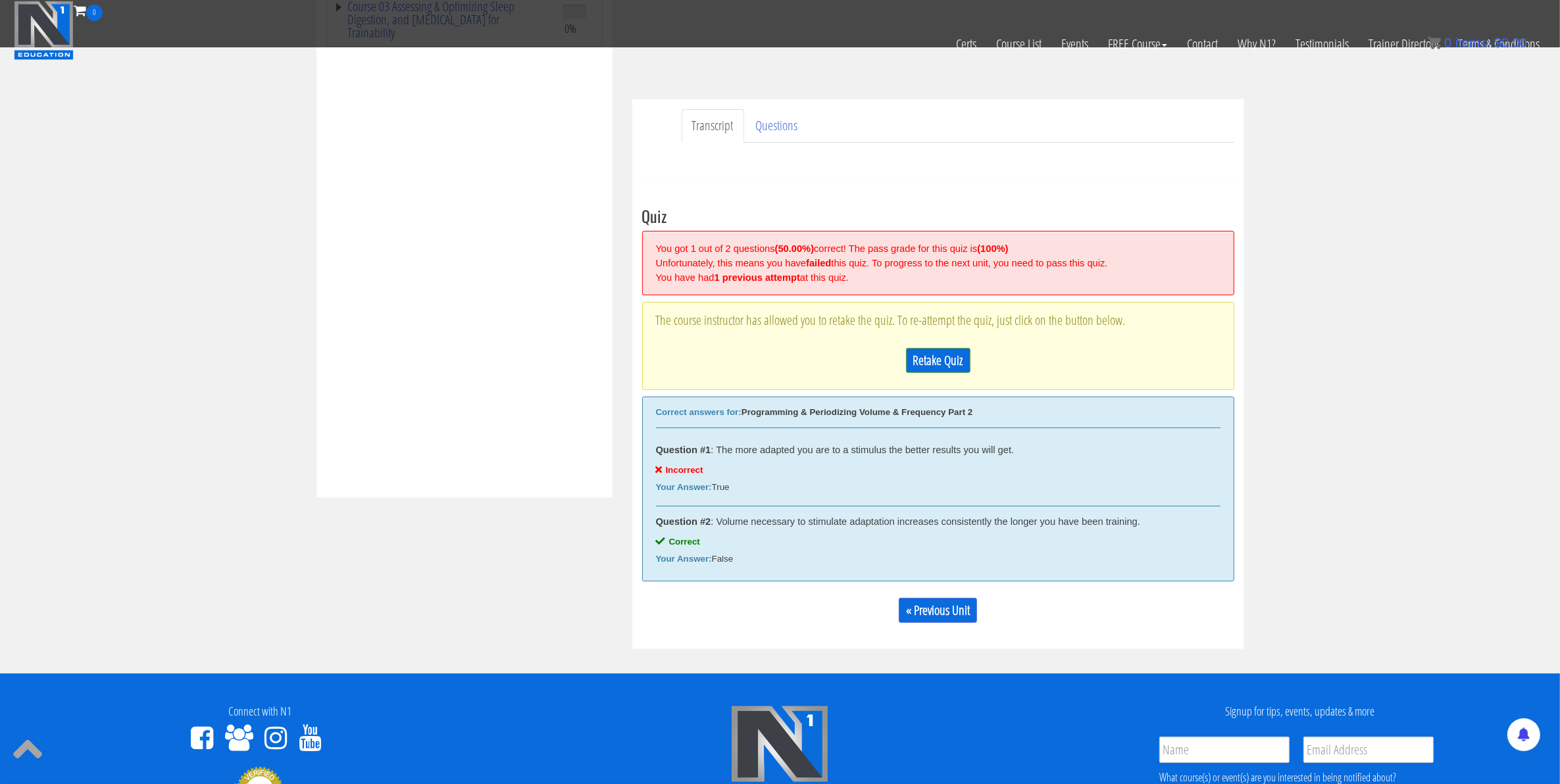
scroll to position [319, 0]
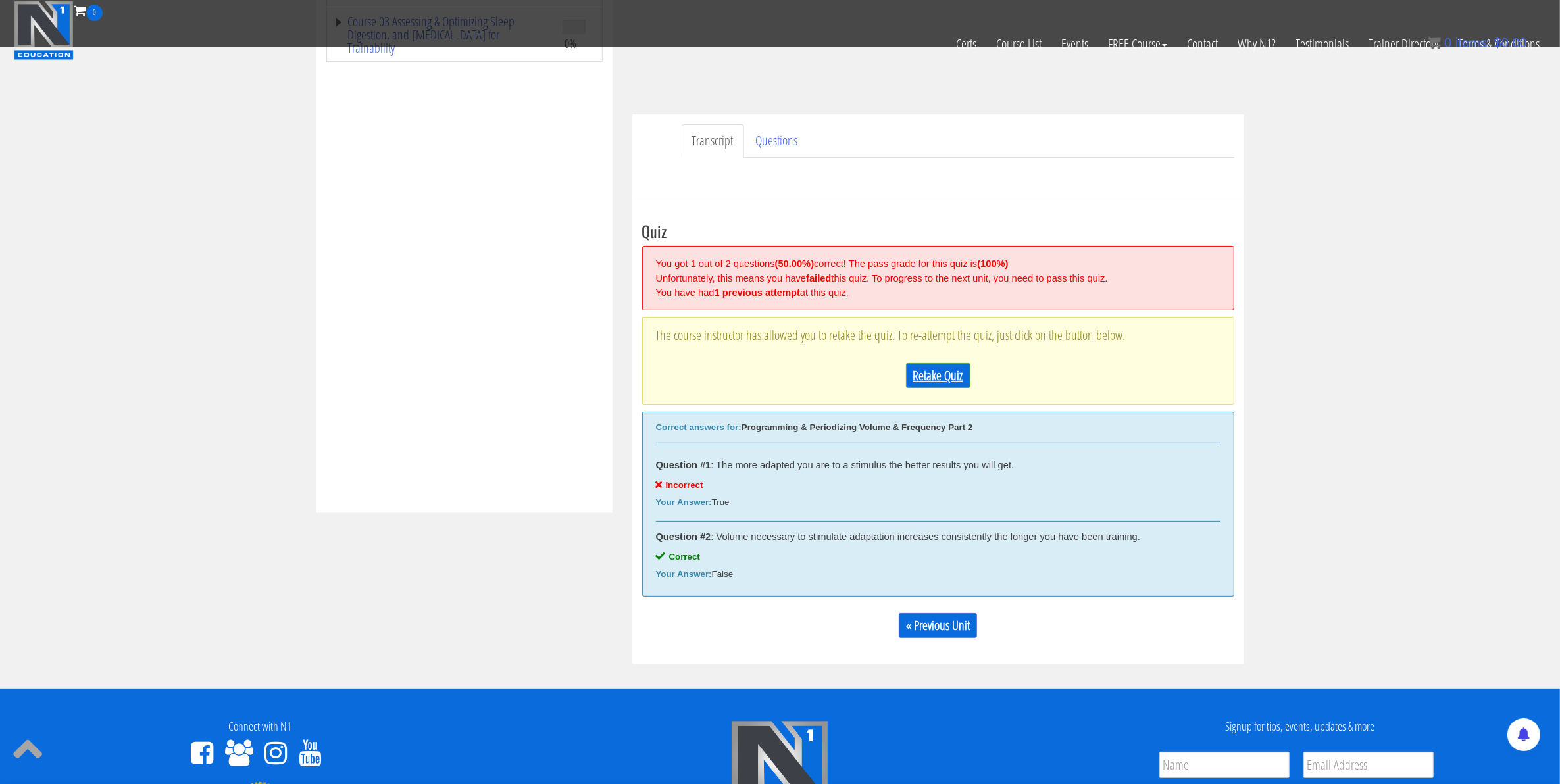
click at [935, 375] on link "Retake Quiz" at bounding box center [938, 375] width 64 height 25
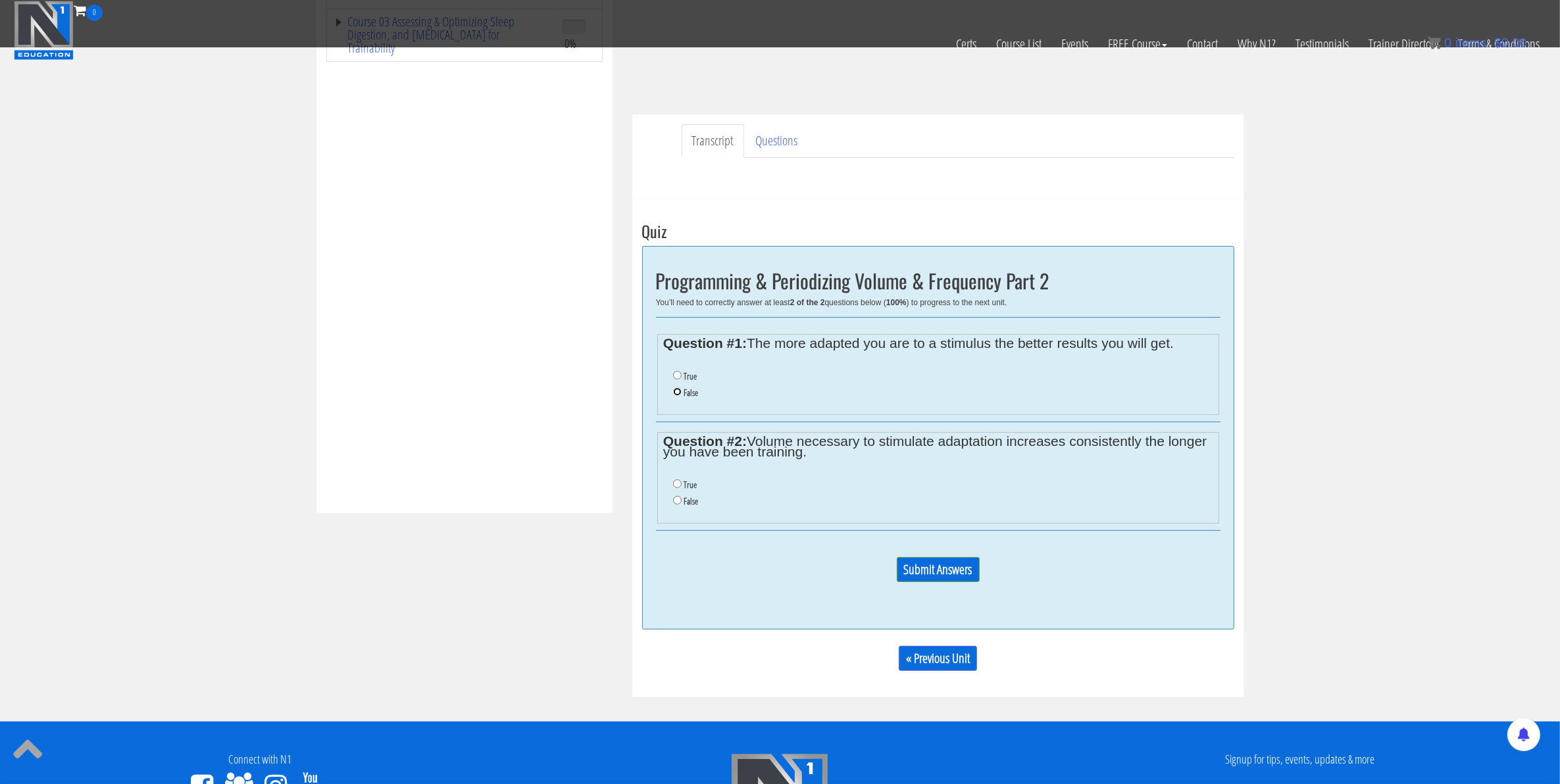
click at [673, 396] on input "False" at bounding box center [678, 392] width 8 height 8
radio input "true"
click at [676, 498] on input "False" at bounding box center [678, 500] width 8 height 8
radio input "true"
click at [909, 564] on input "Submit Answers" at bounding box center [938, 569] width 83 height 25
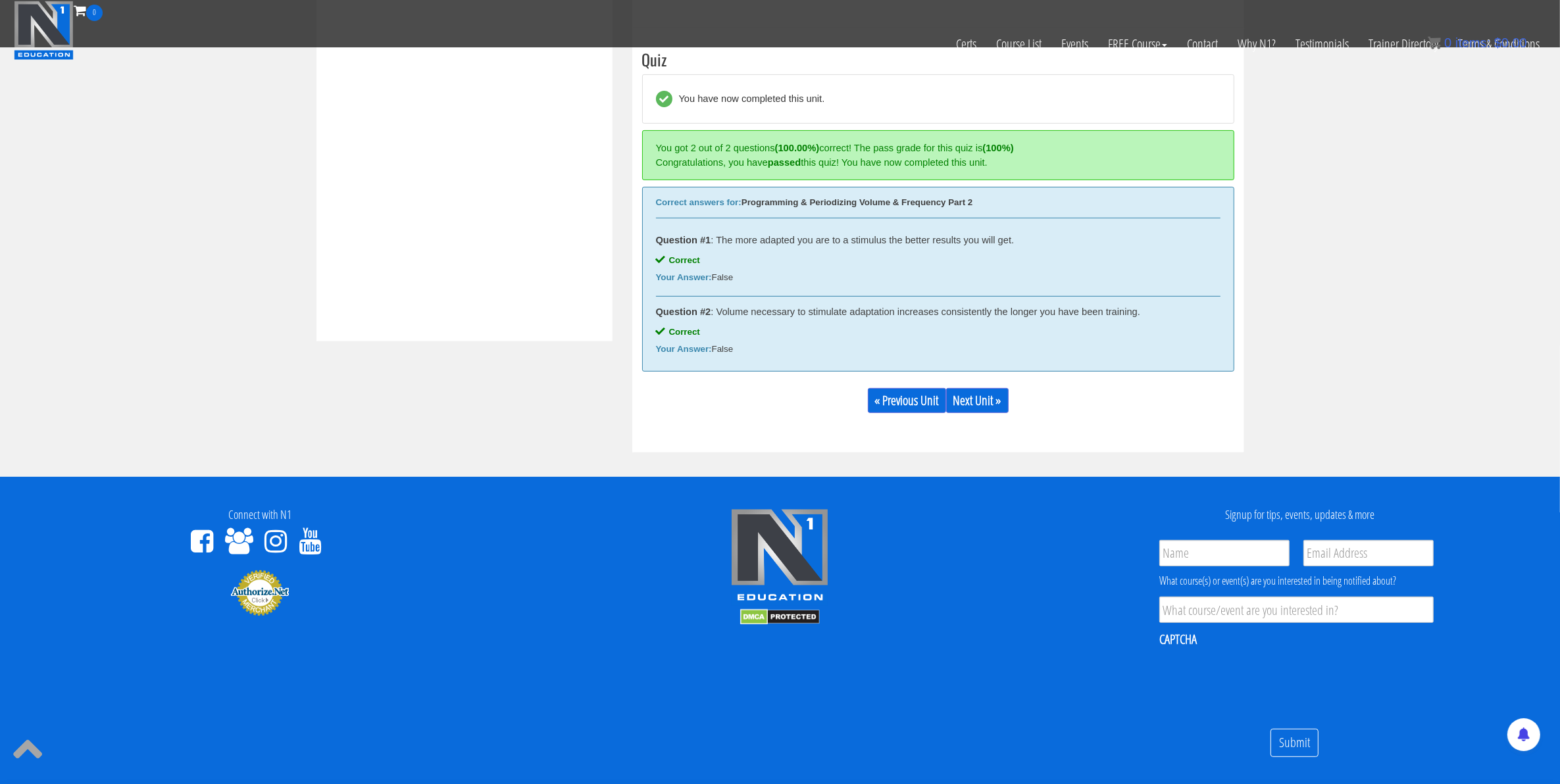
scroll to position [500, 0]
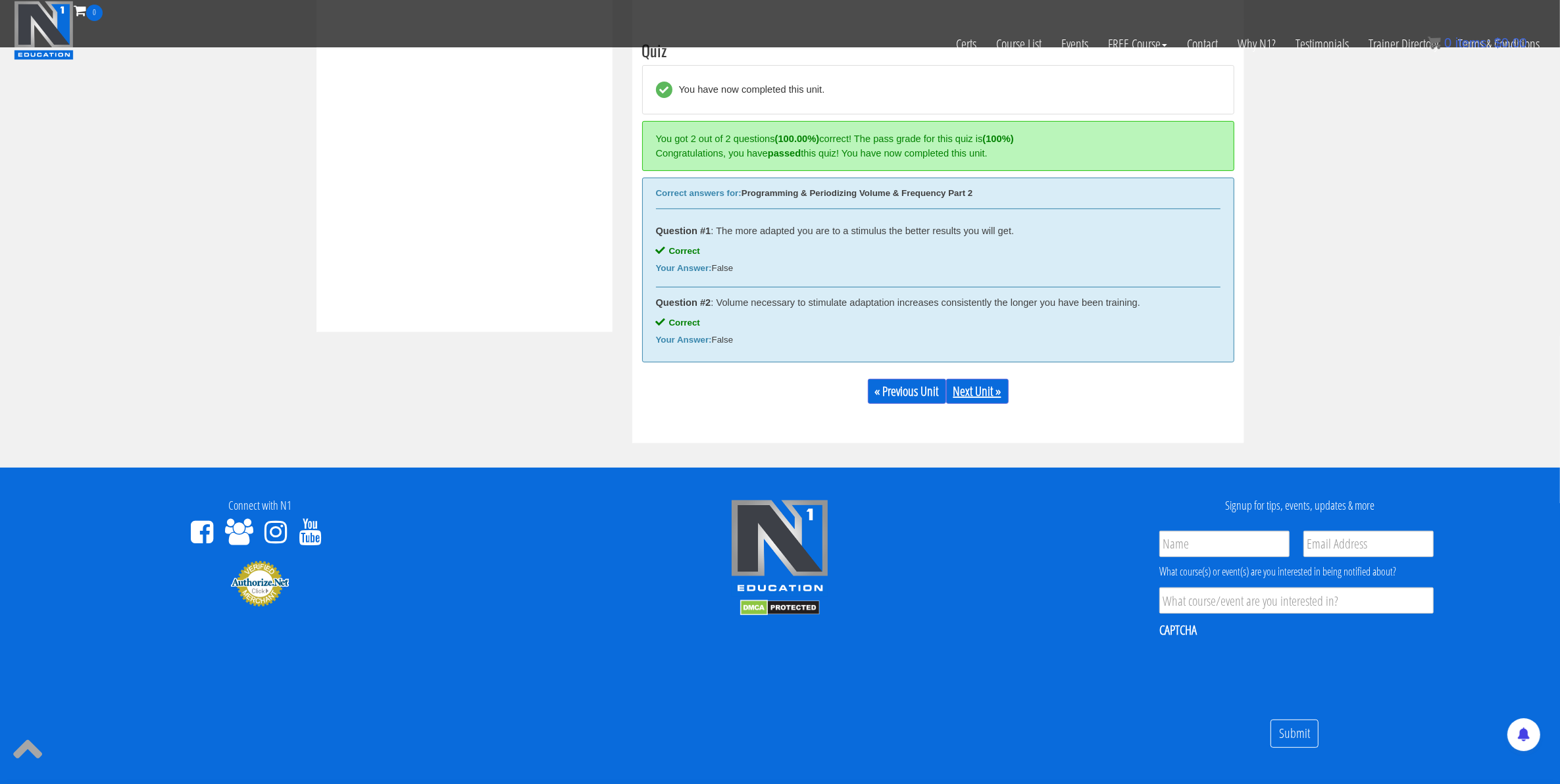
click at [992, 393] on link "Next Unit »" at bounding box center [977, 391] width 62 height 25
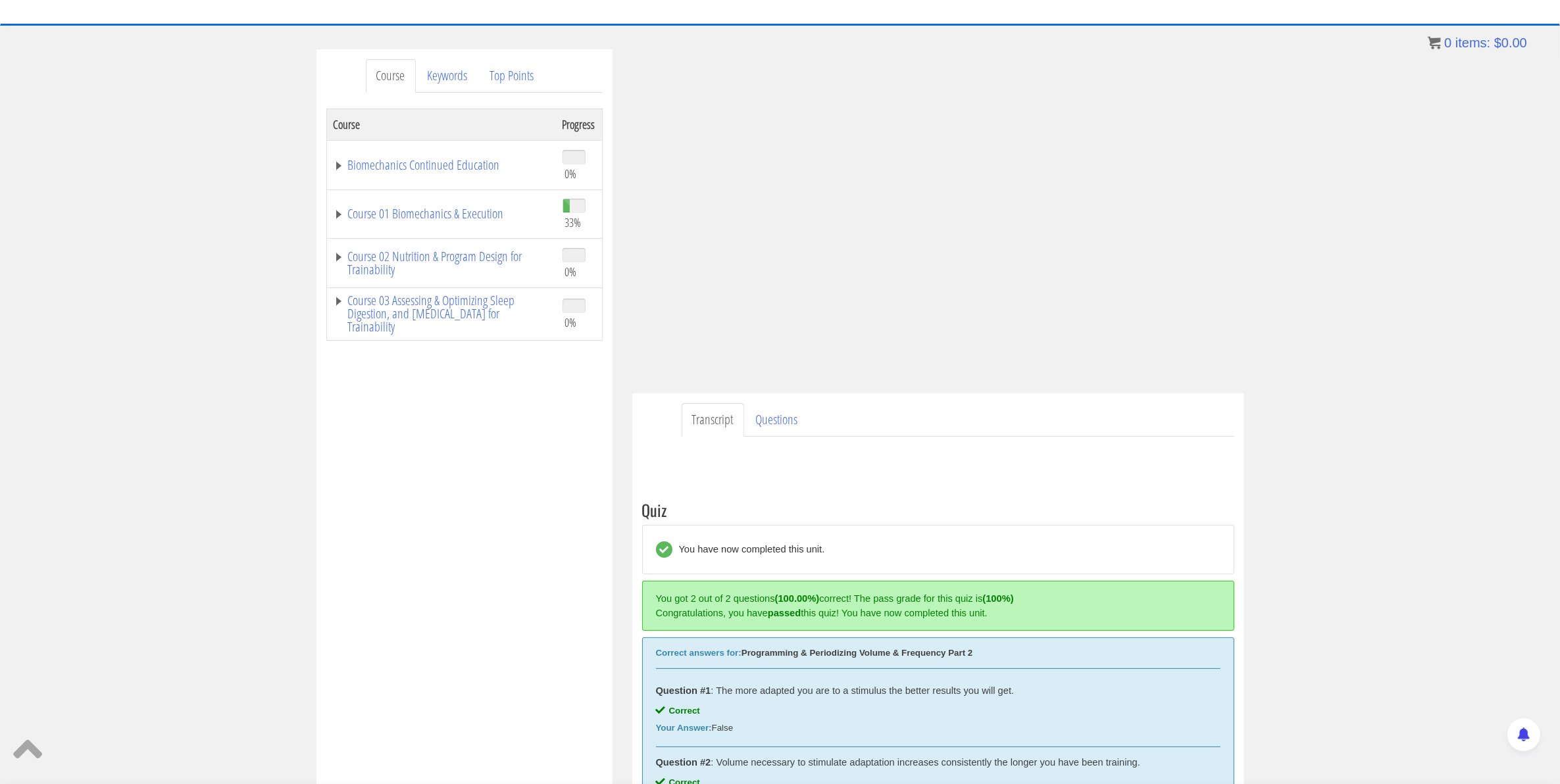
scroll to position [107, 0]
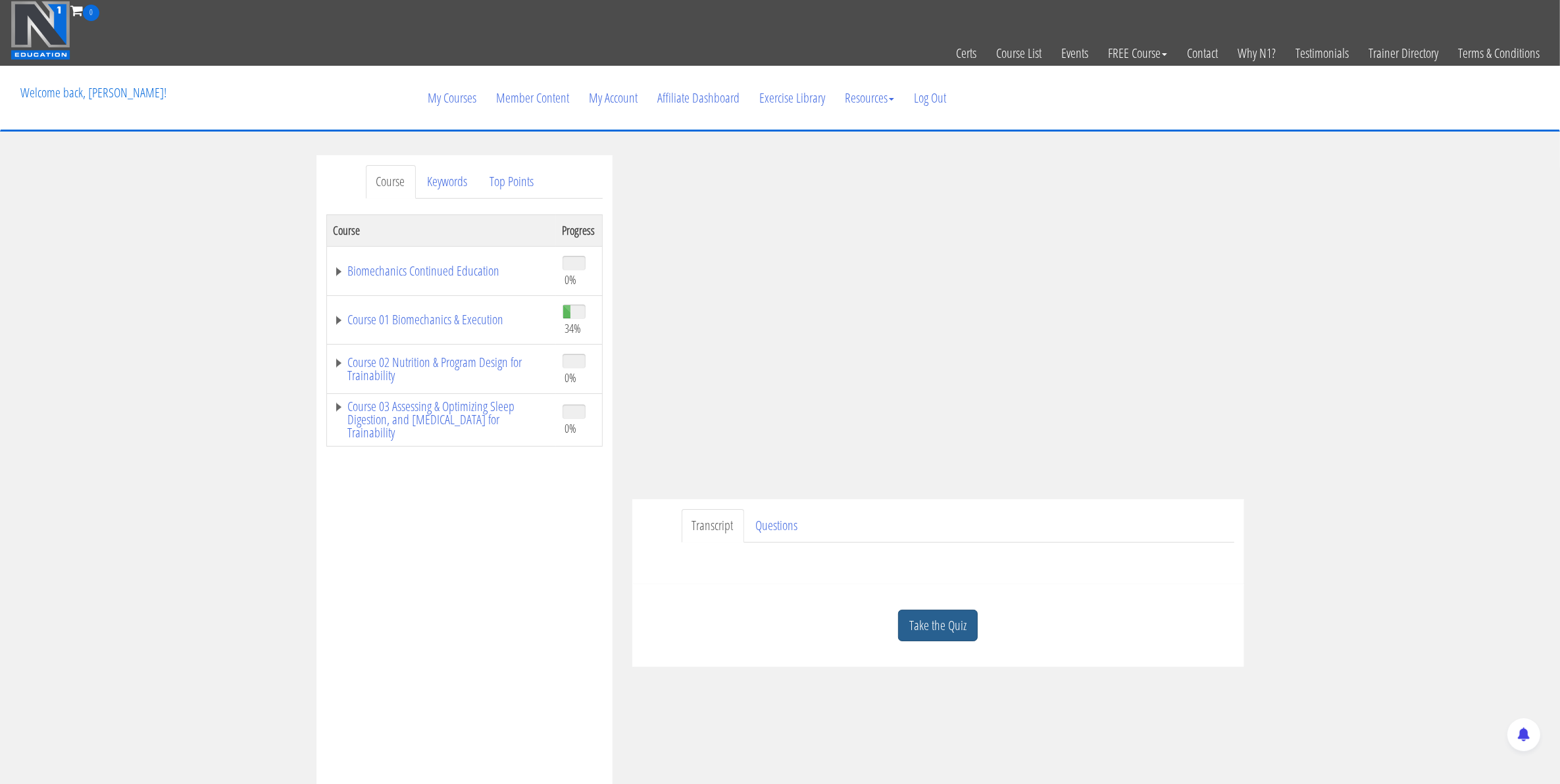
click at [926, 631] on link "Take the Quiz" at bounding box center [938, 626] width 80 height 32
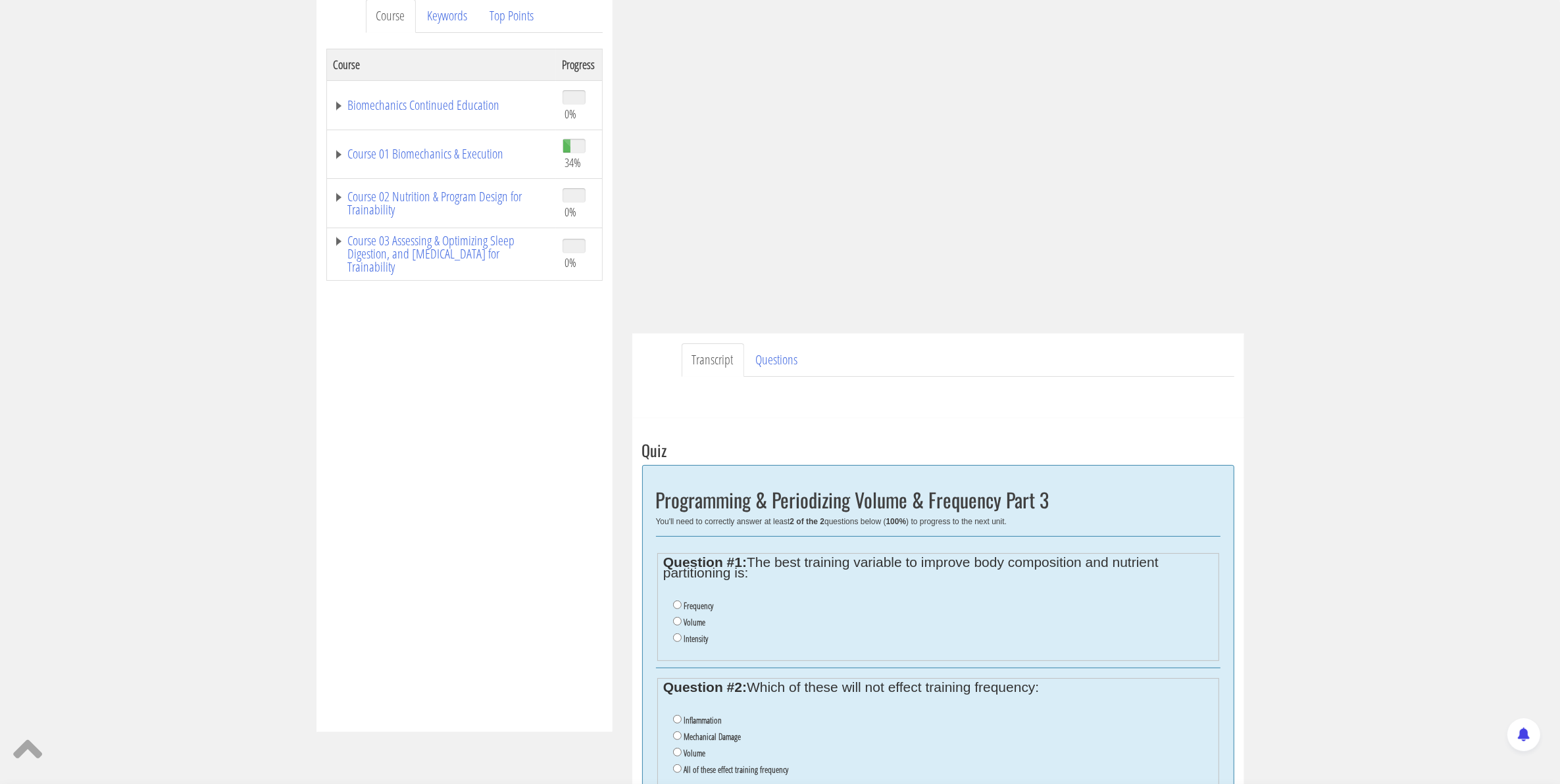
scroll to position [247, 0]
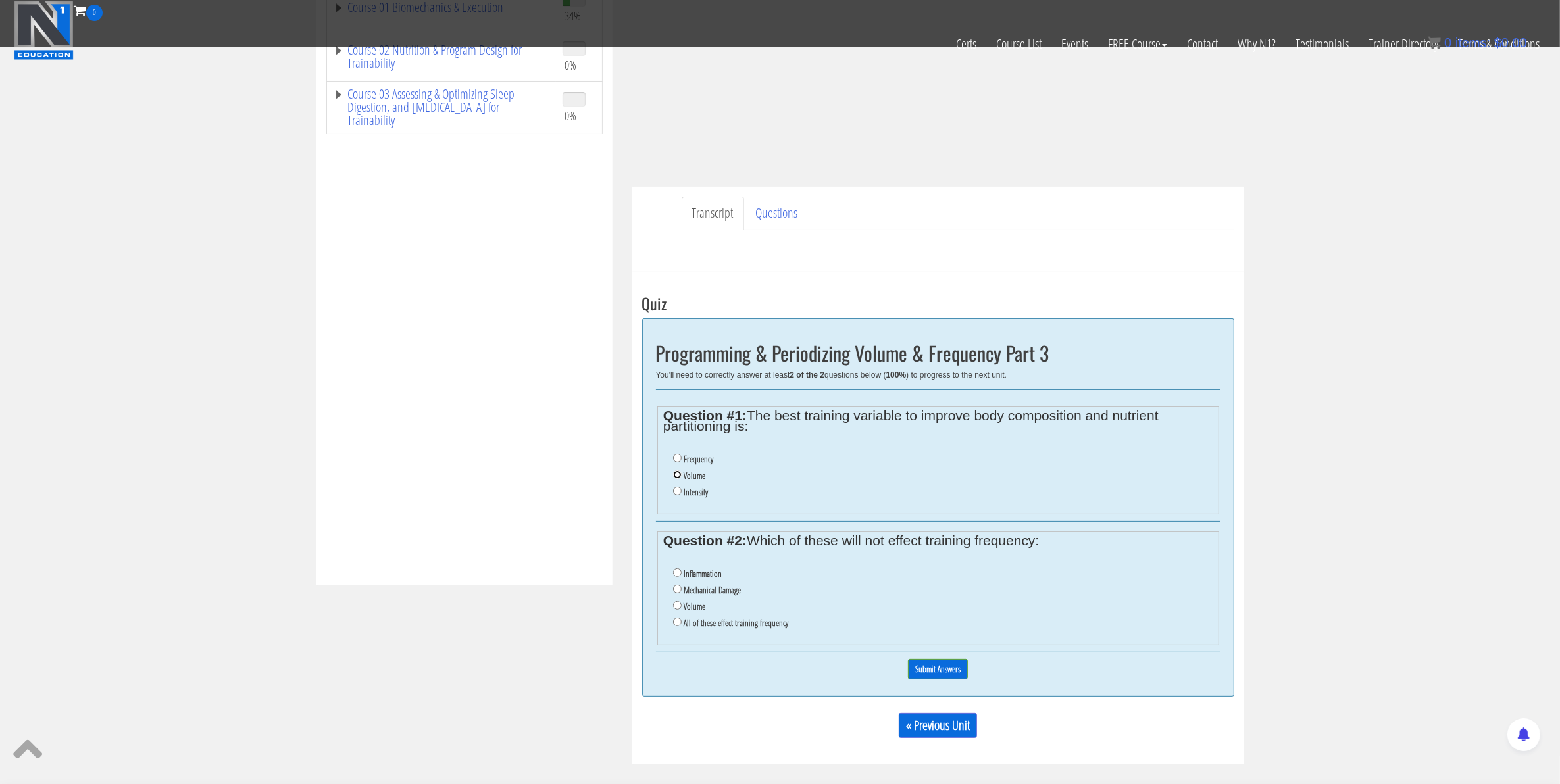
click at [676, 477] on input "Volume" at bounding box center [678, 475] width 8 height 8
radio input "true"
click at [673, 626] on input "All of these effect training frequency" at bounding box center [678, 622] width 8 height 8
radio input "true"
click at [923, 672] on input "Submit Answers" at bounding box center [938, 669] width 60 height 20
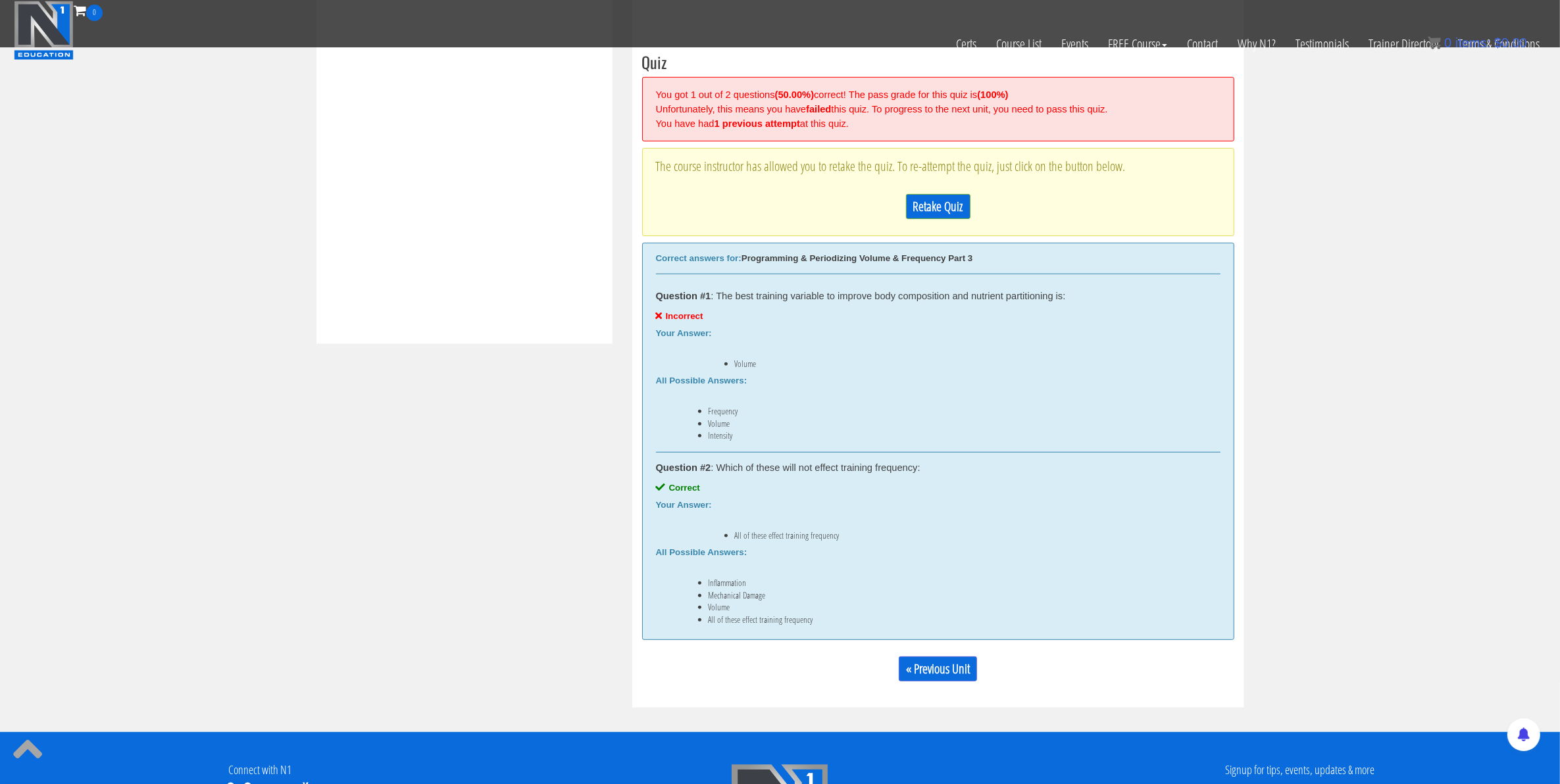
scroll to position [500, 0]
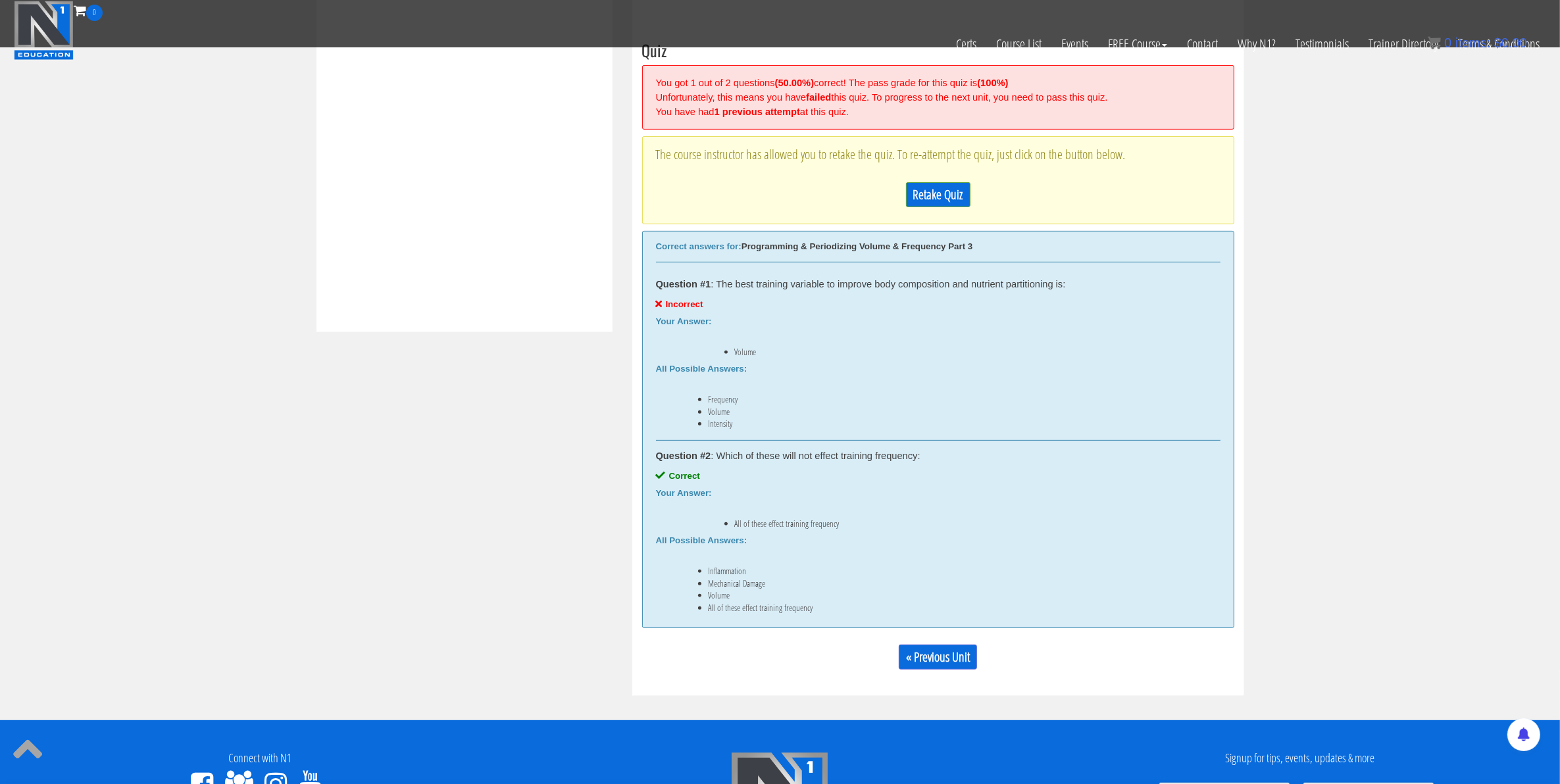
click at [865, 441] on div "Question #1 : The best training variable to improve body composition and nutrie…" at bounding box center [938, 355] width 565 height 172
click at [925, 202] on link "Retake Quiz" at bounding box center [938, 194] width 64 height 25
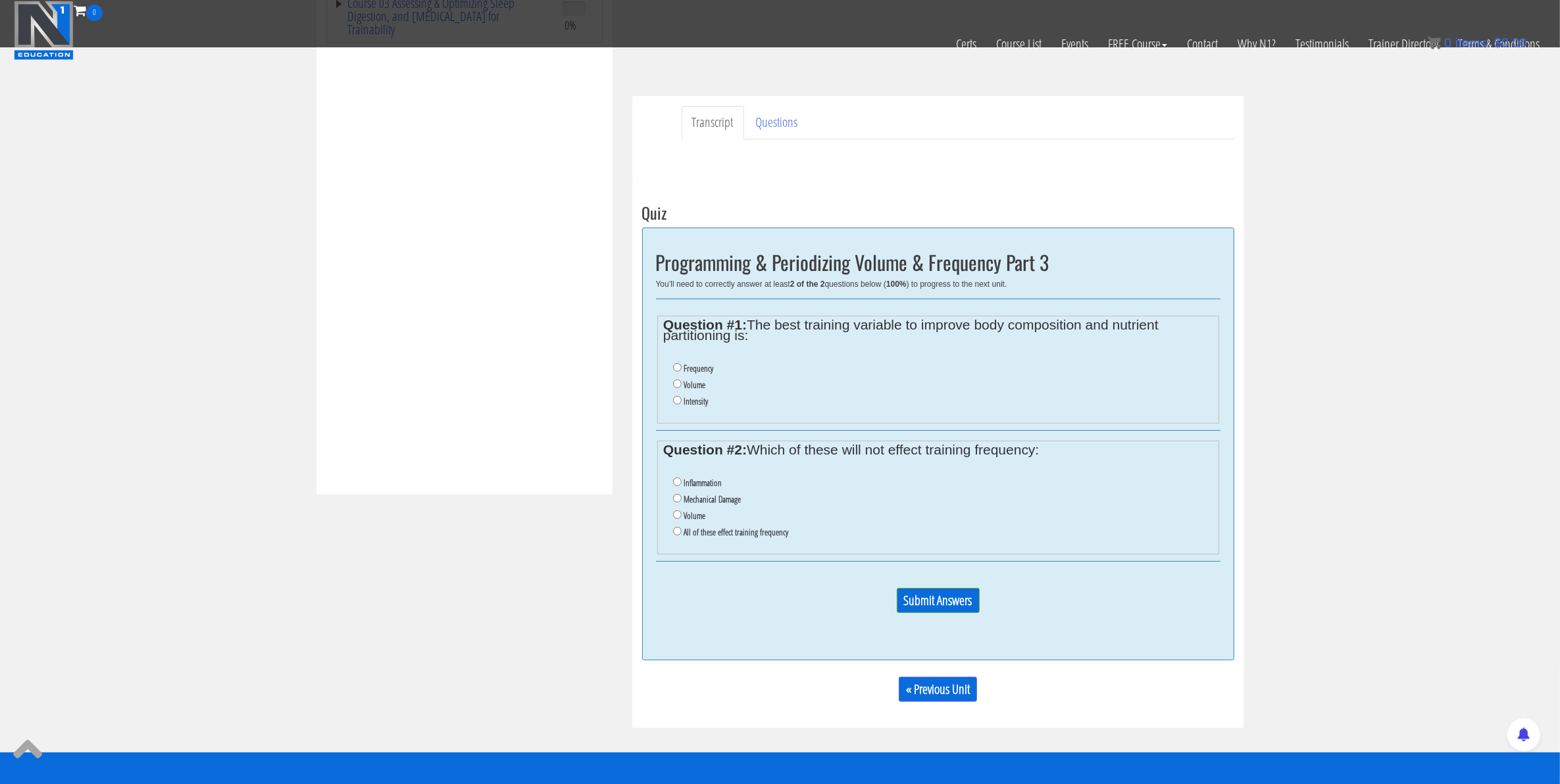
scroll to position [335, 0]
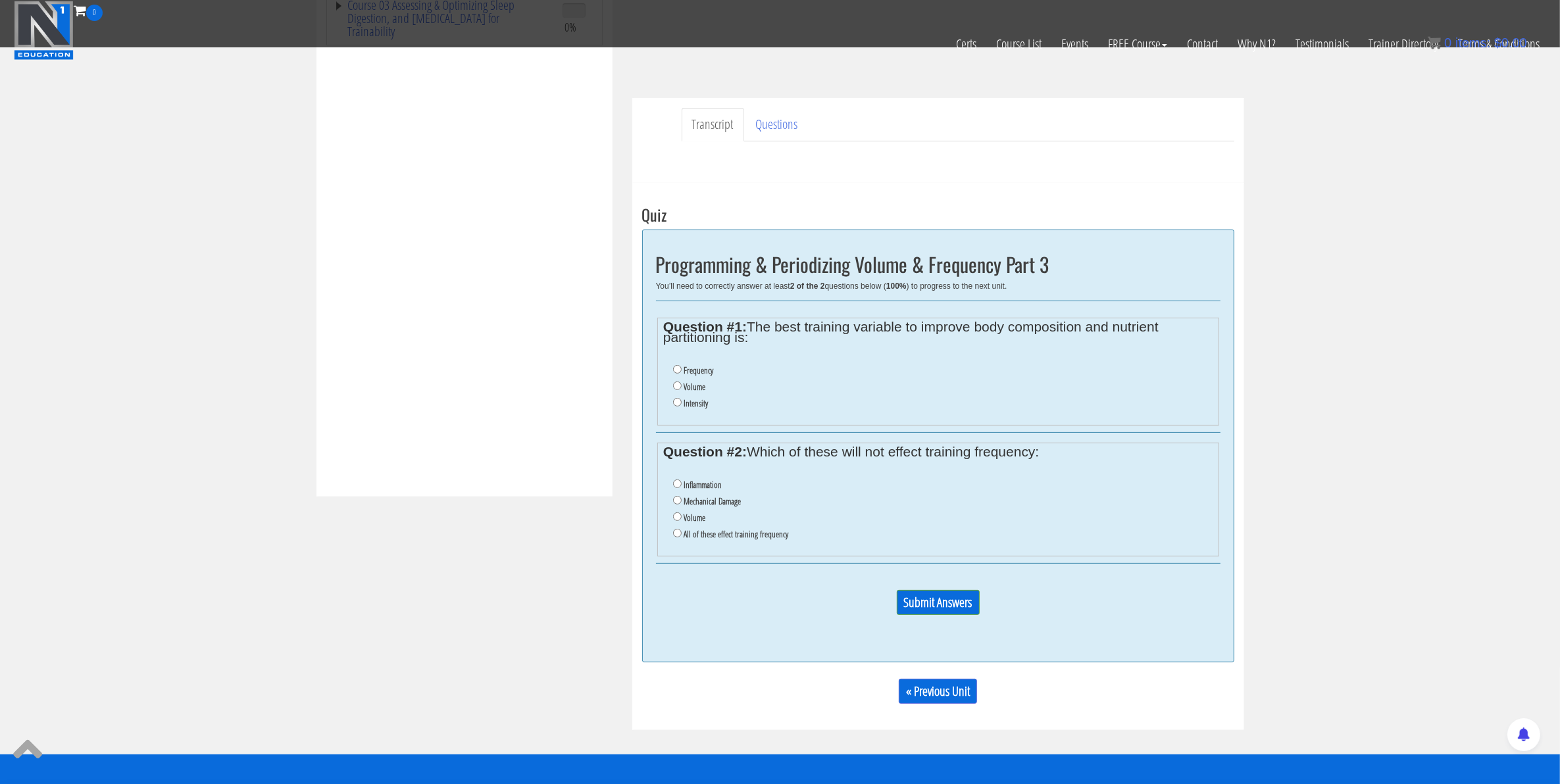
click at [666, 364] on ul "Frequency Volume Intensity" at bounding box center [938, 387] width 550 height 62
click at [680, 369] on input "Frequency" at bounding box center [678, 369] width 8 height 8
radio input "true"
click at [675, 537] on input "All of these effect training frequency" at bounding box center [678, 533] width 8 height 8
radio input "true"
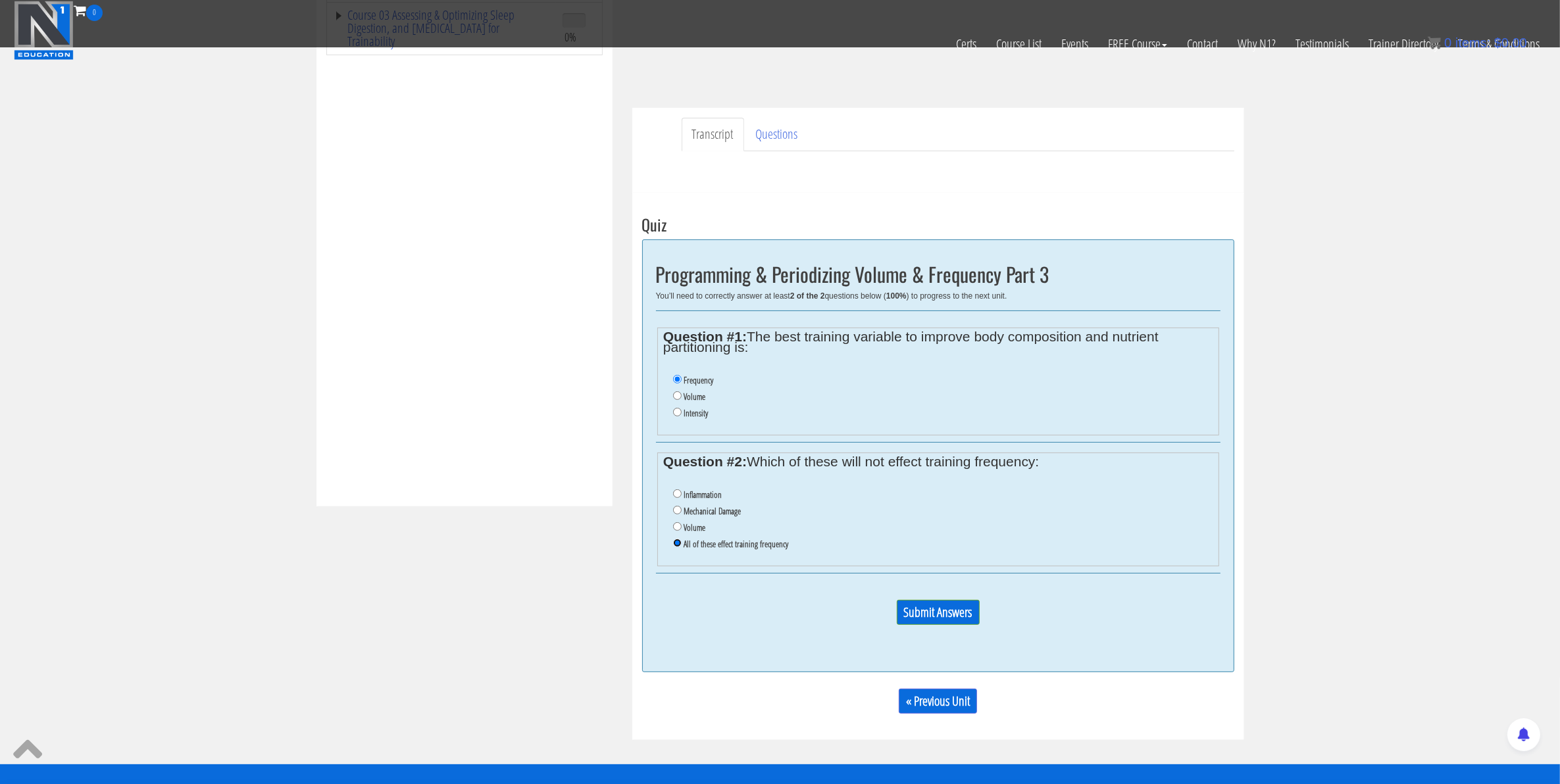
scroll to position [412, 0]
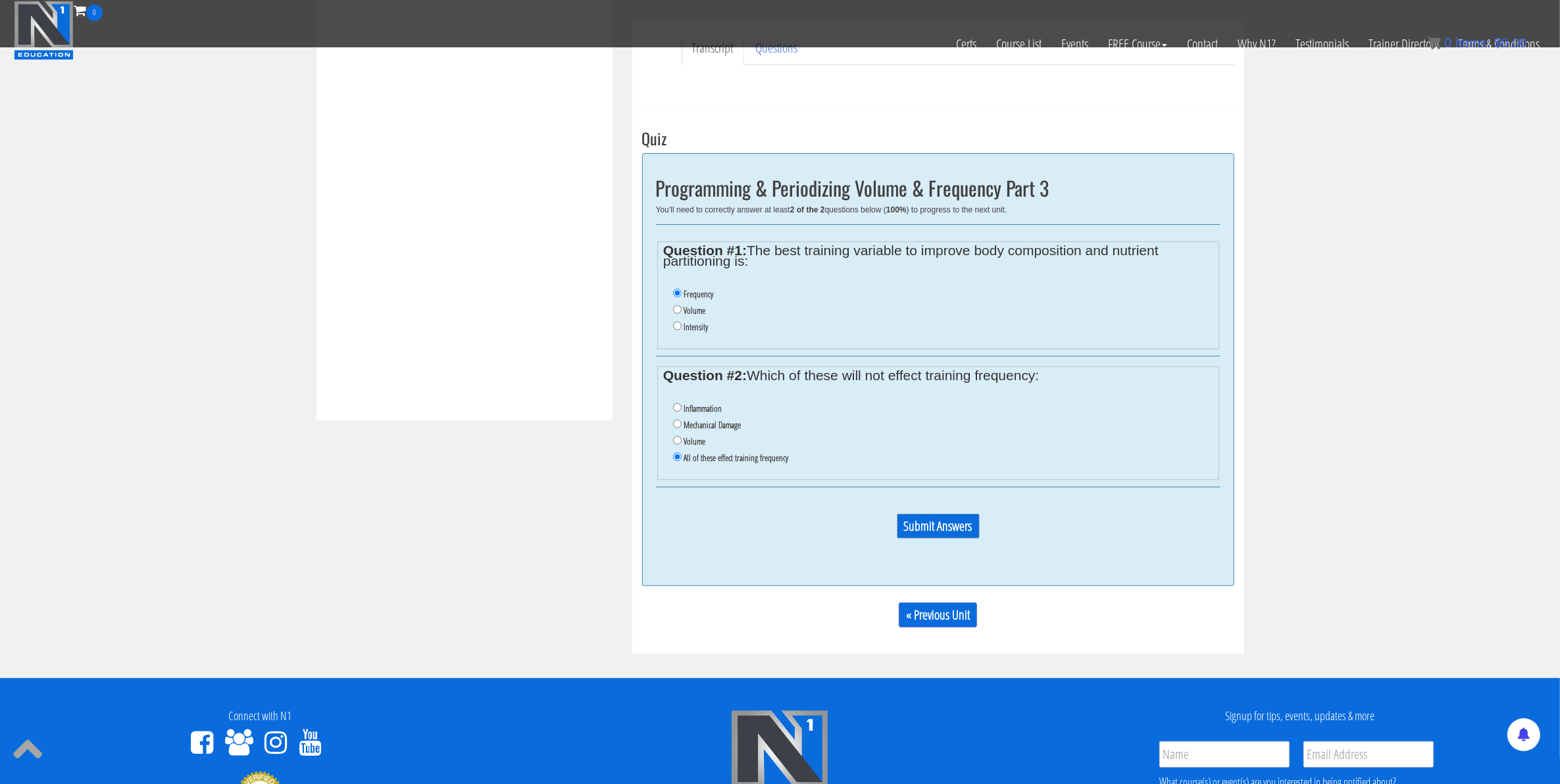
click at [935, 535] on input "Submit Answers" at bounding box center [938, 525] width 83 height 25
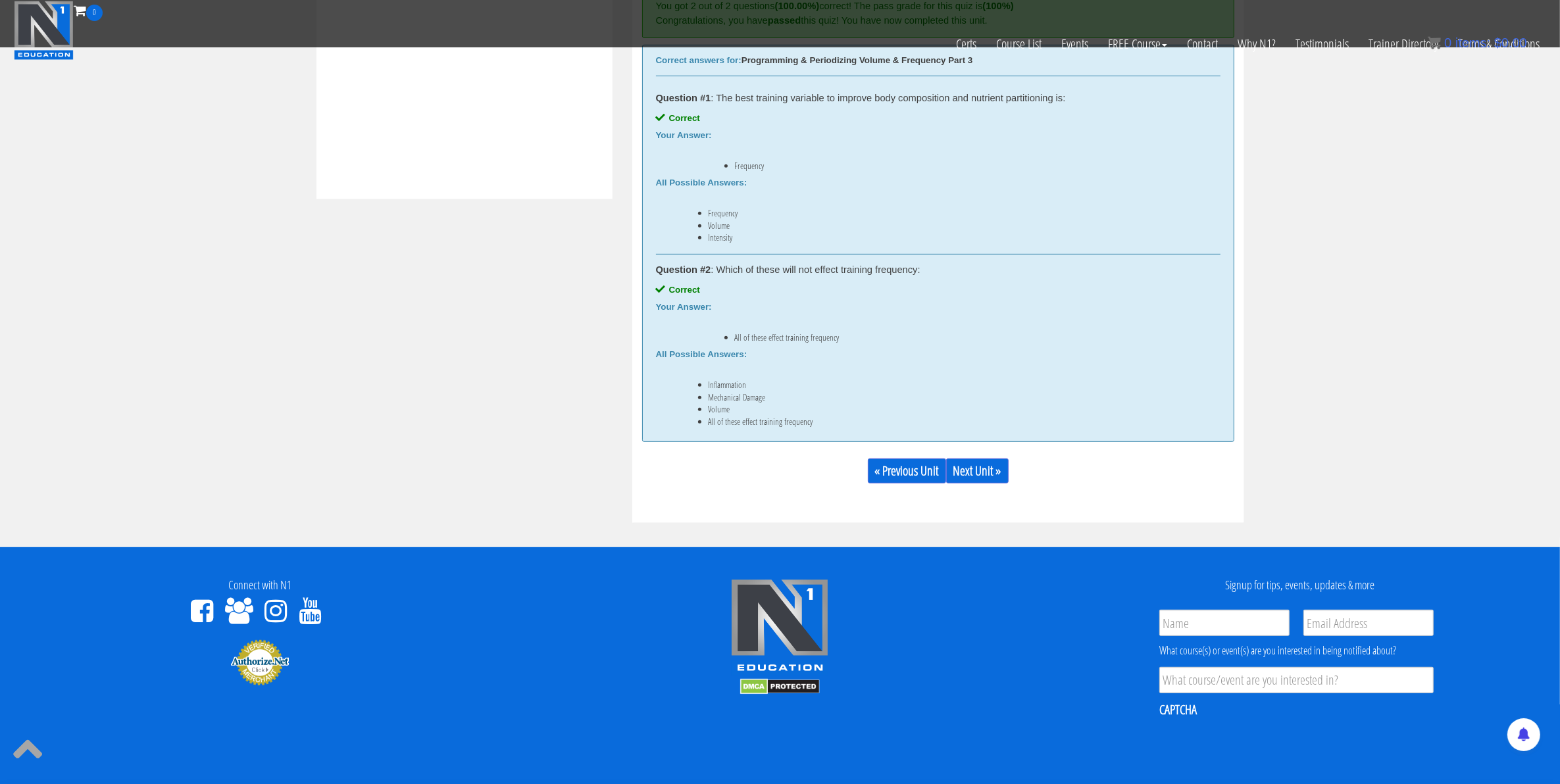
scroll to position [659, 0]
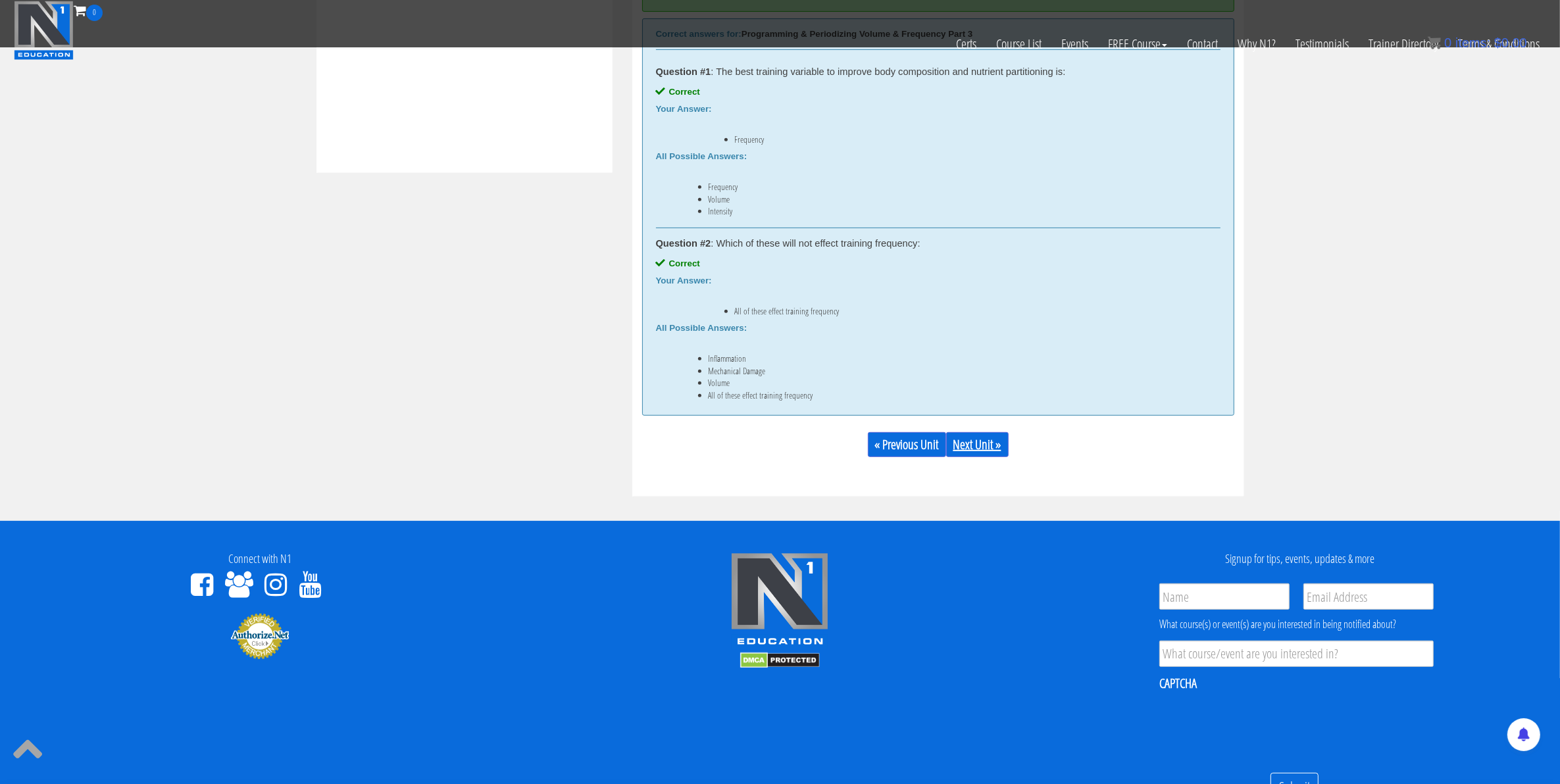
click at [982, 441] on link "Next Unit »" at bounding box center [977, 444] width 62 height 25
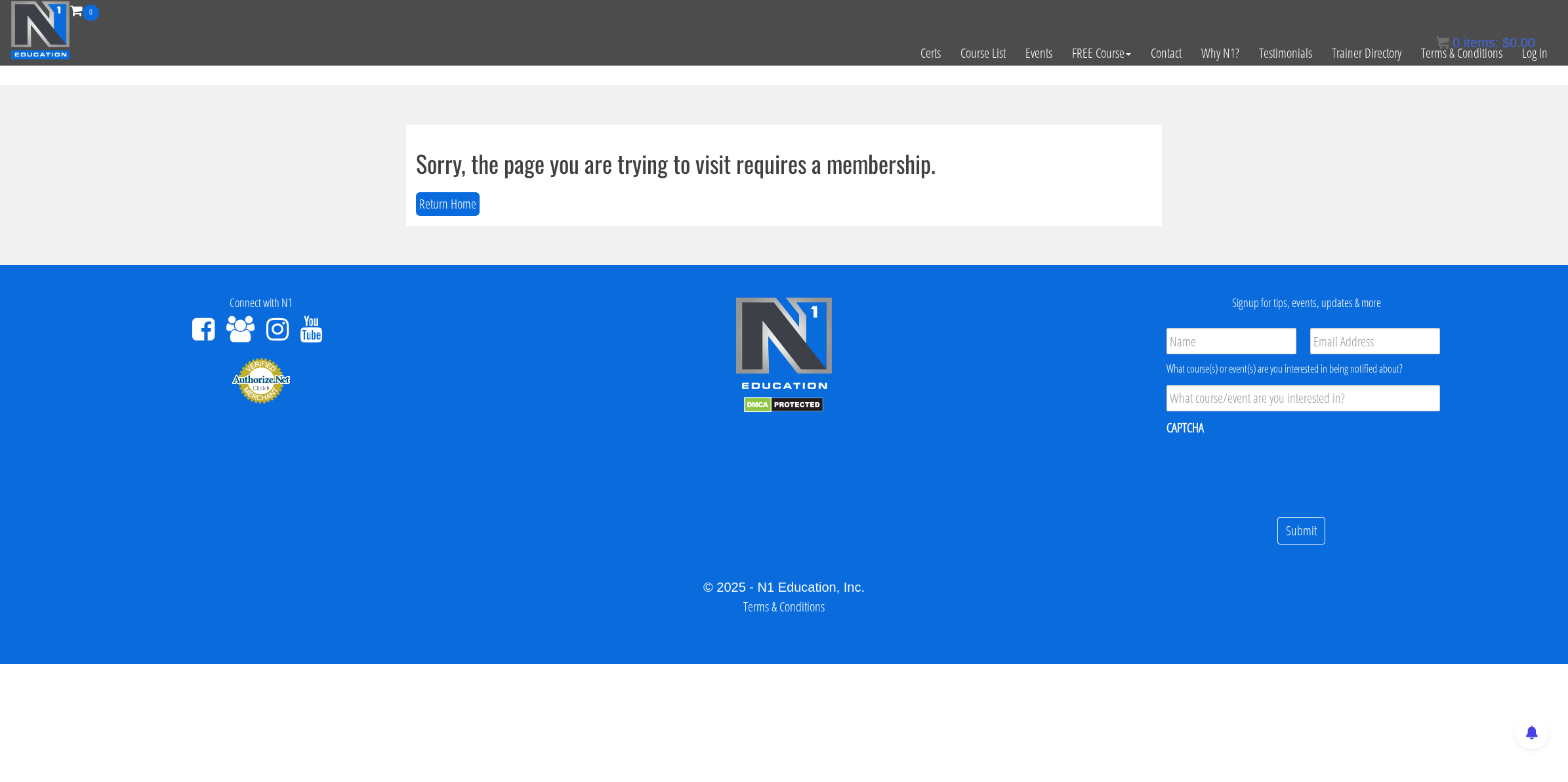
click at [428, 217] on div "Sorry, the page you are trying to visit requires a membership. Return Home" at bounding box center [784, 175] width 756 height 101
click at [440, 206] on button "Return Home" at bounding box center [447, 204] width 63 height 24
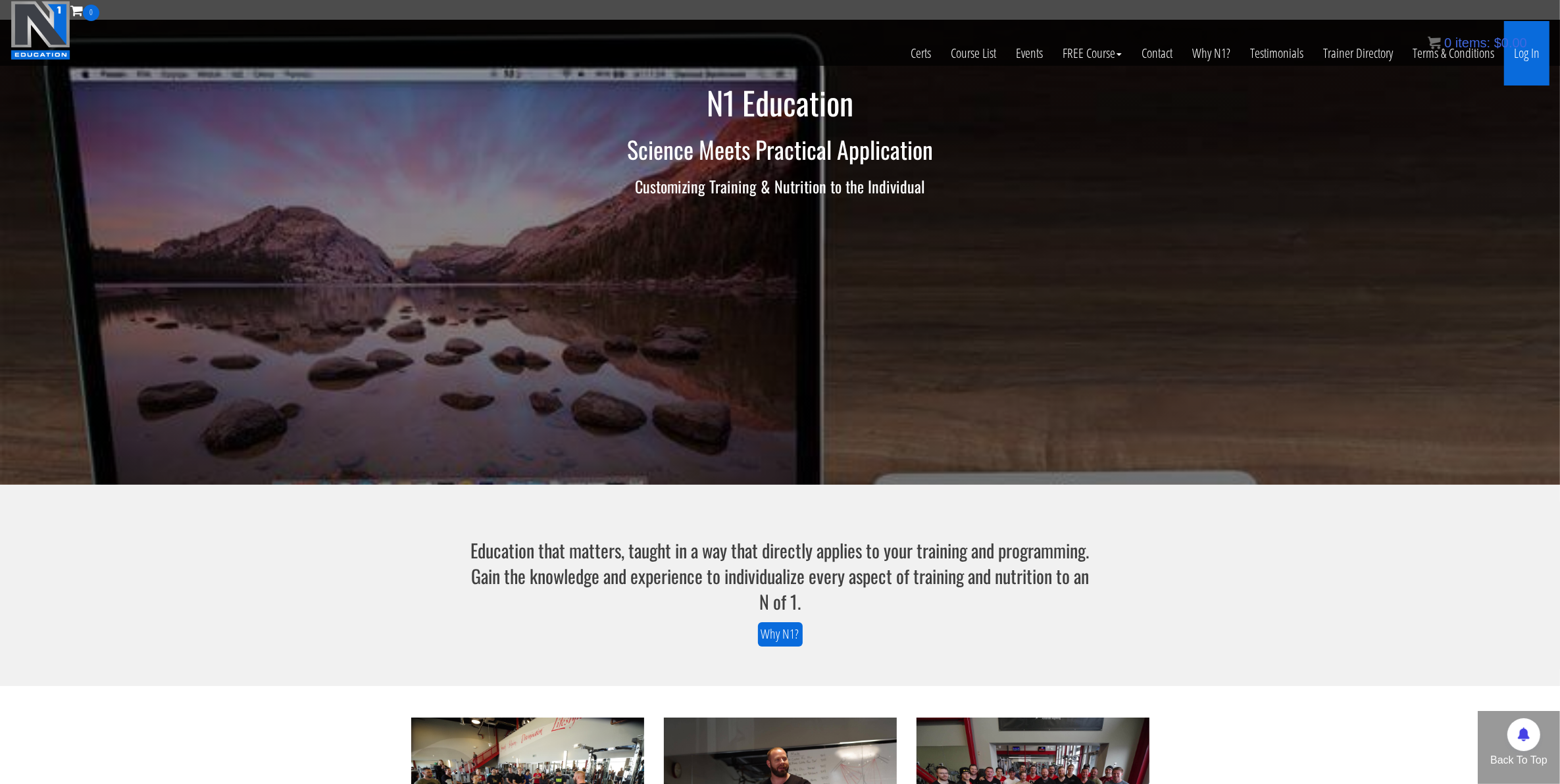
click at [1535, 57] on link "Log In" at bounding box center [1527, 53] width 45 height 64
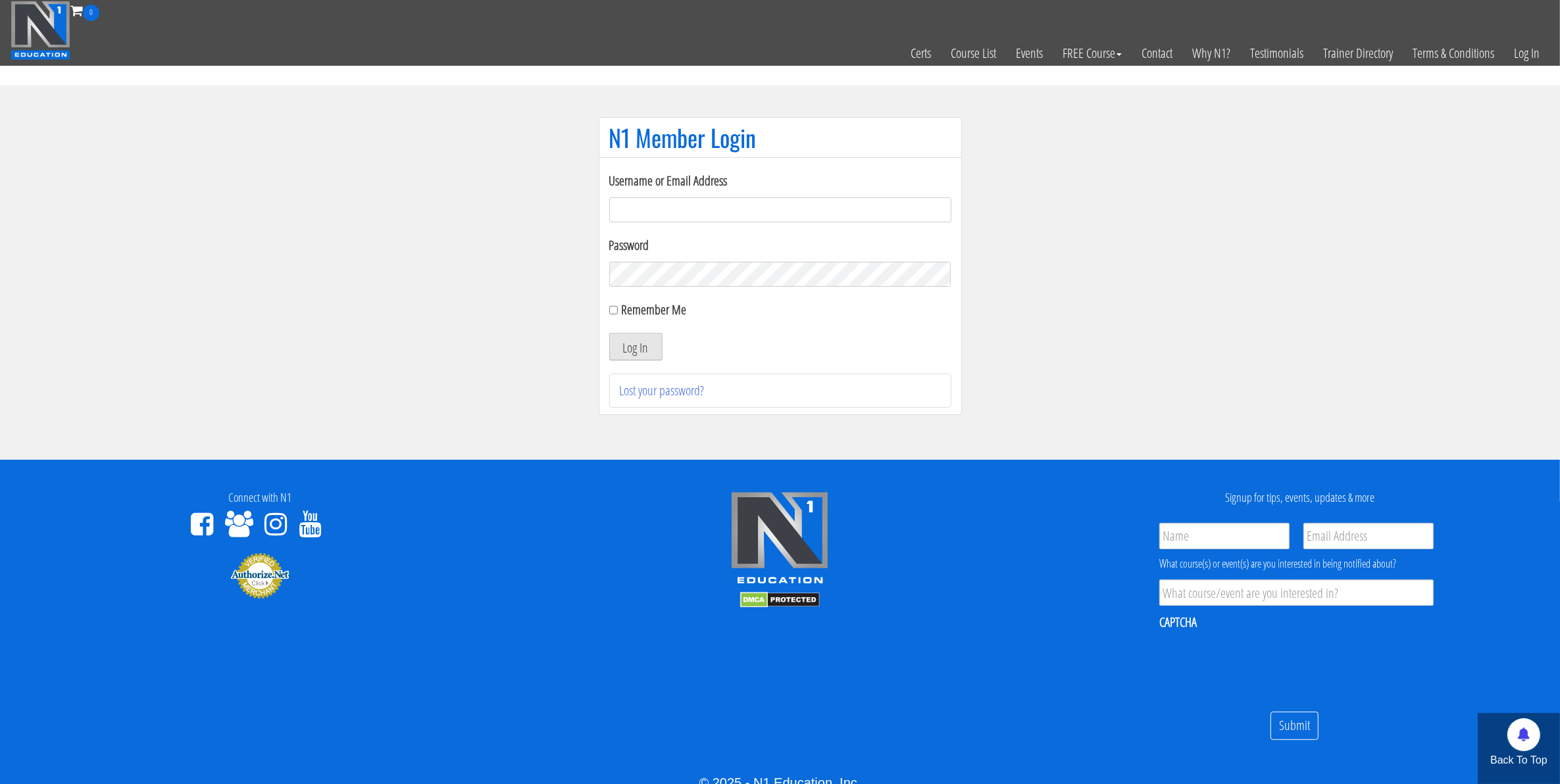
type input "mccademorgan1@gmail.com"
click at [642, 350] on button "Log In" at bounding box center [635, 346] width 53 height 28
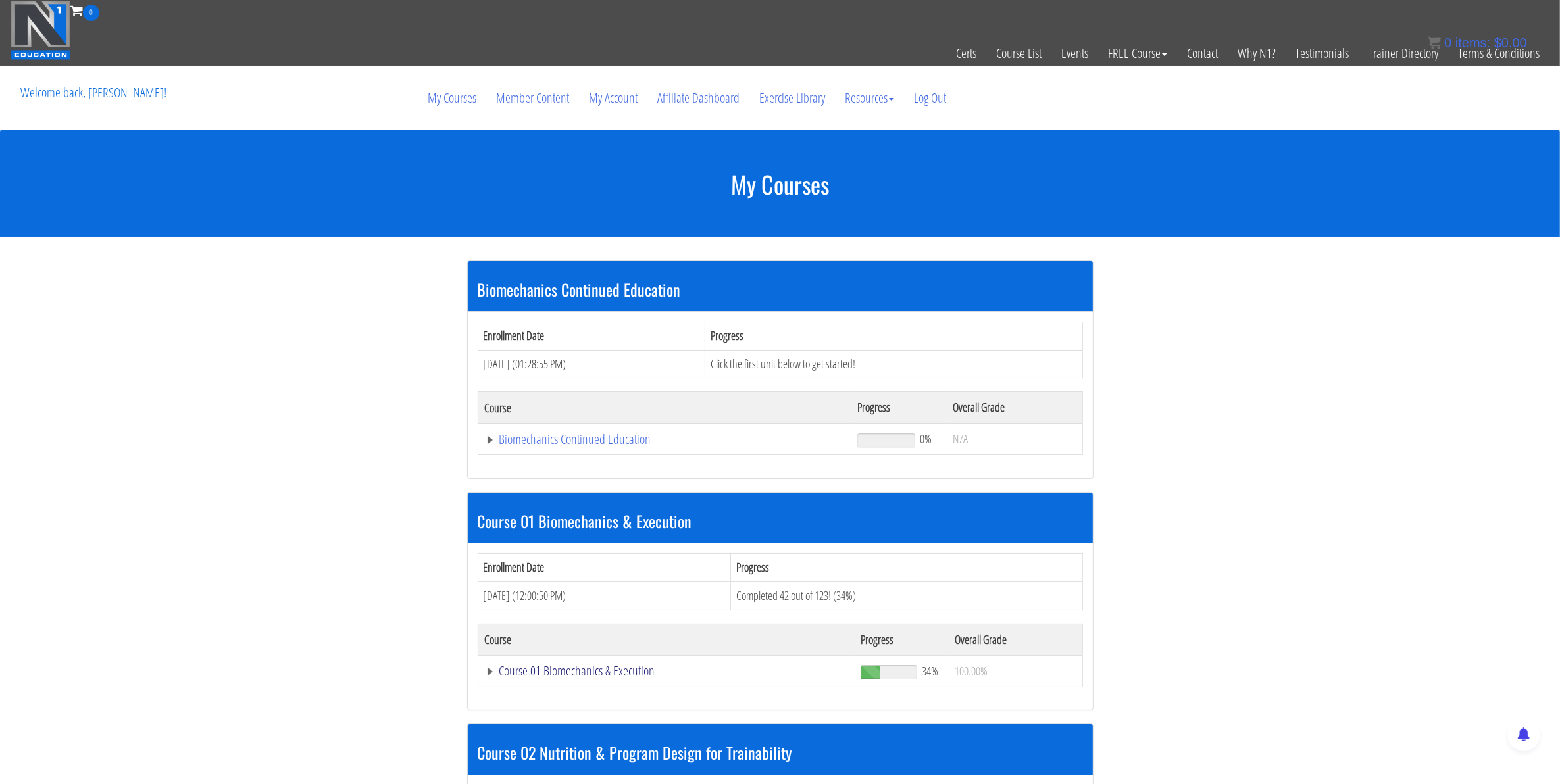
click at [515, 667] on link "Course 01 Biomechanics & Execution" at bounding box center [666, 671] width 363 height 13
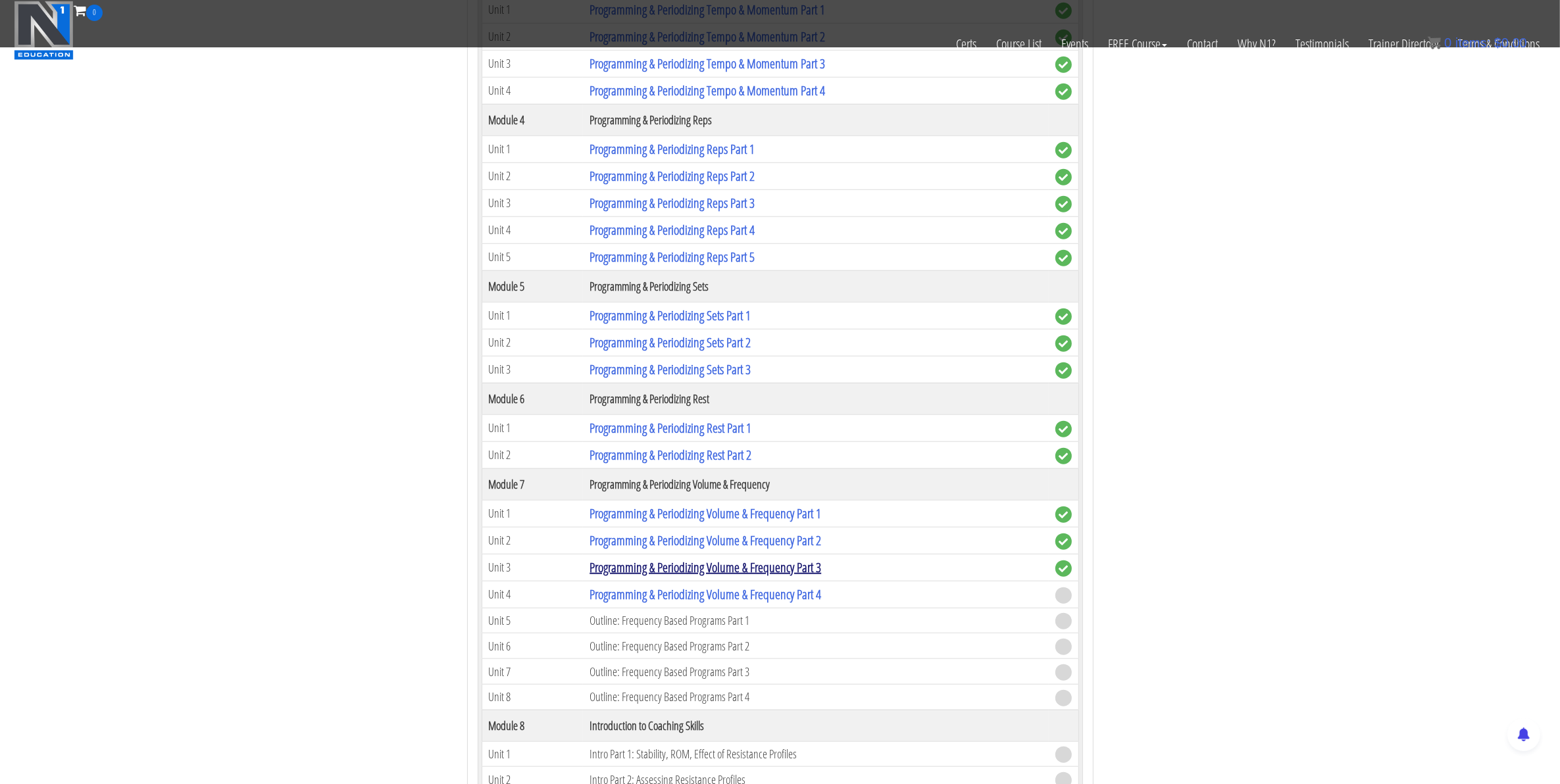
scroll to position [1480, 0]
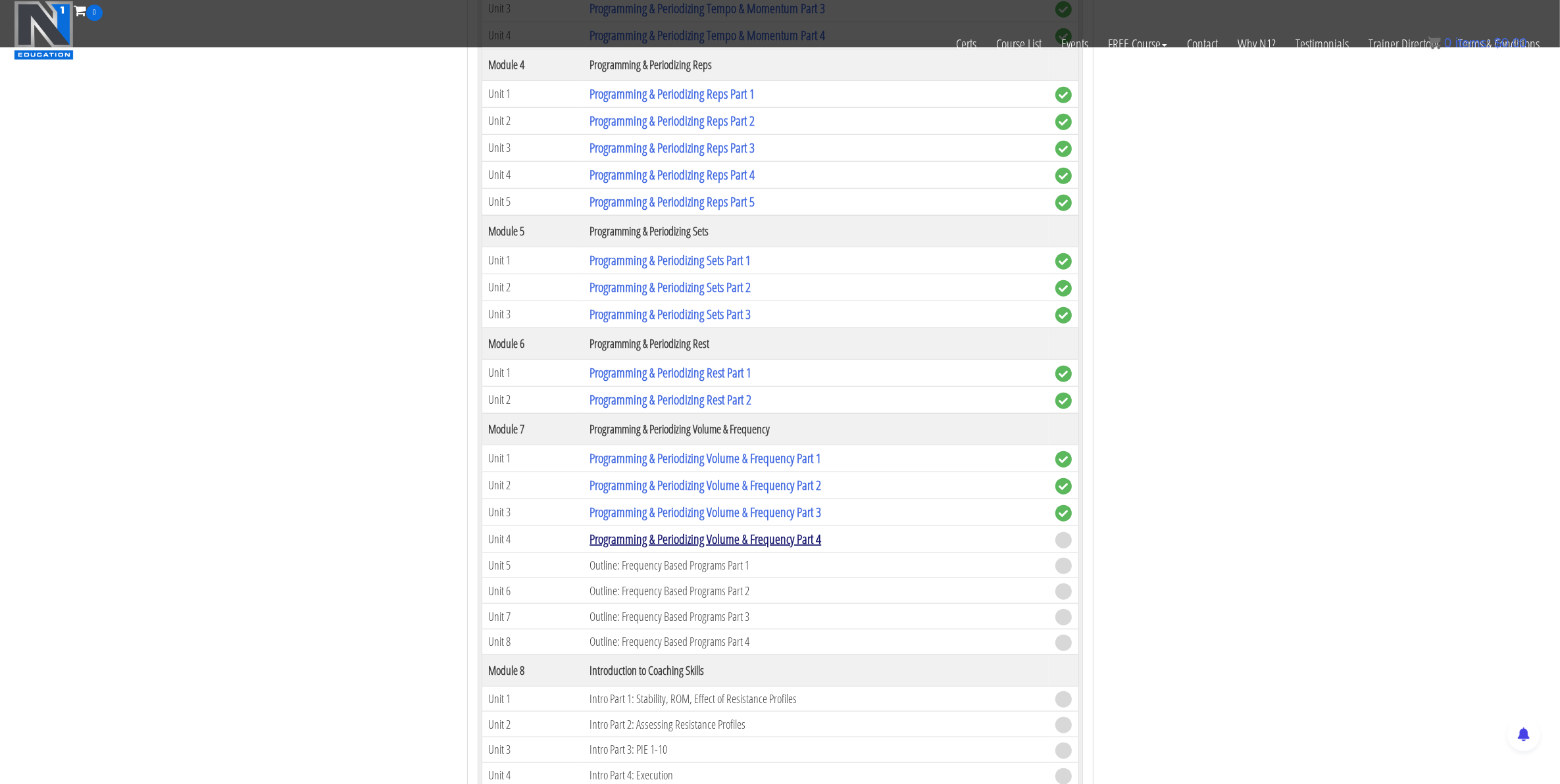
click at [683, 548] on link "Programming & Periodizing Volume & Frequency Part 4" at bounding box center [705, 539] width 232 height 18
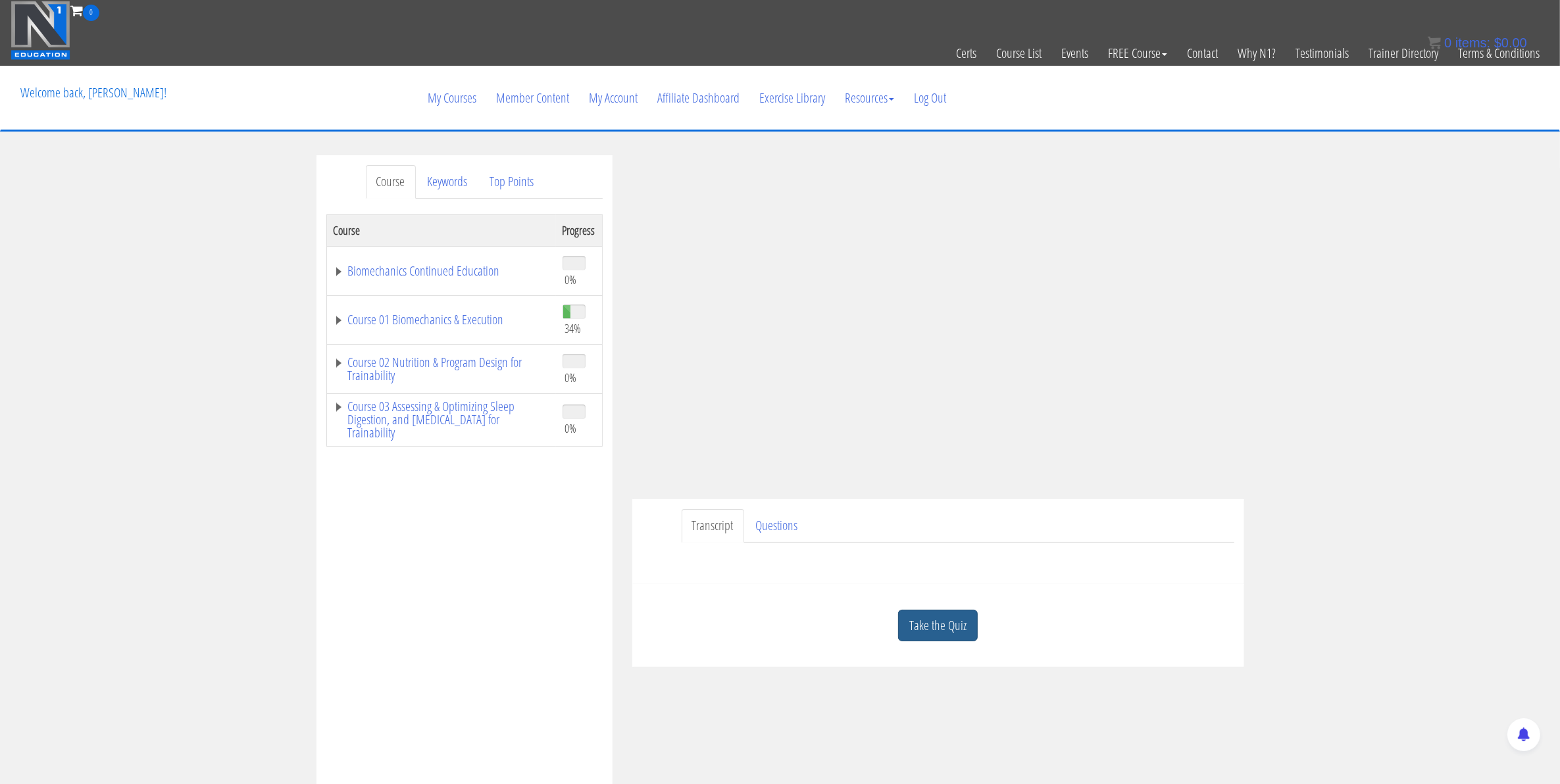
click at [928, 631] on link "Take the Quiz" at bounding box center [938, 626] width 80 height 32
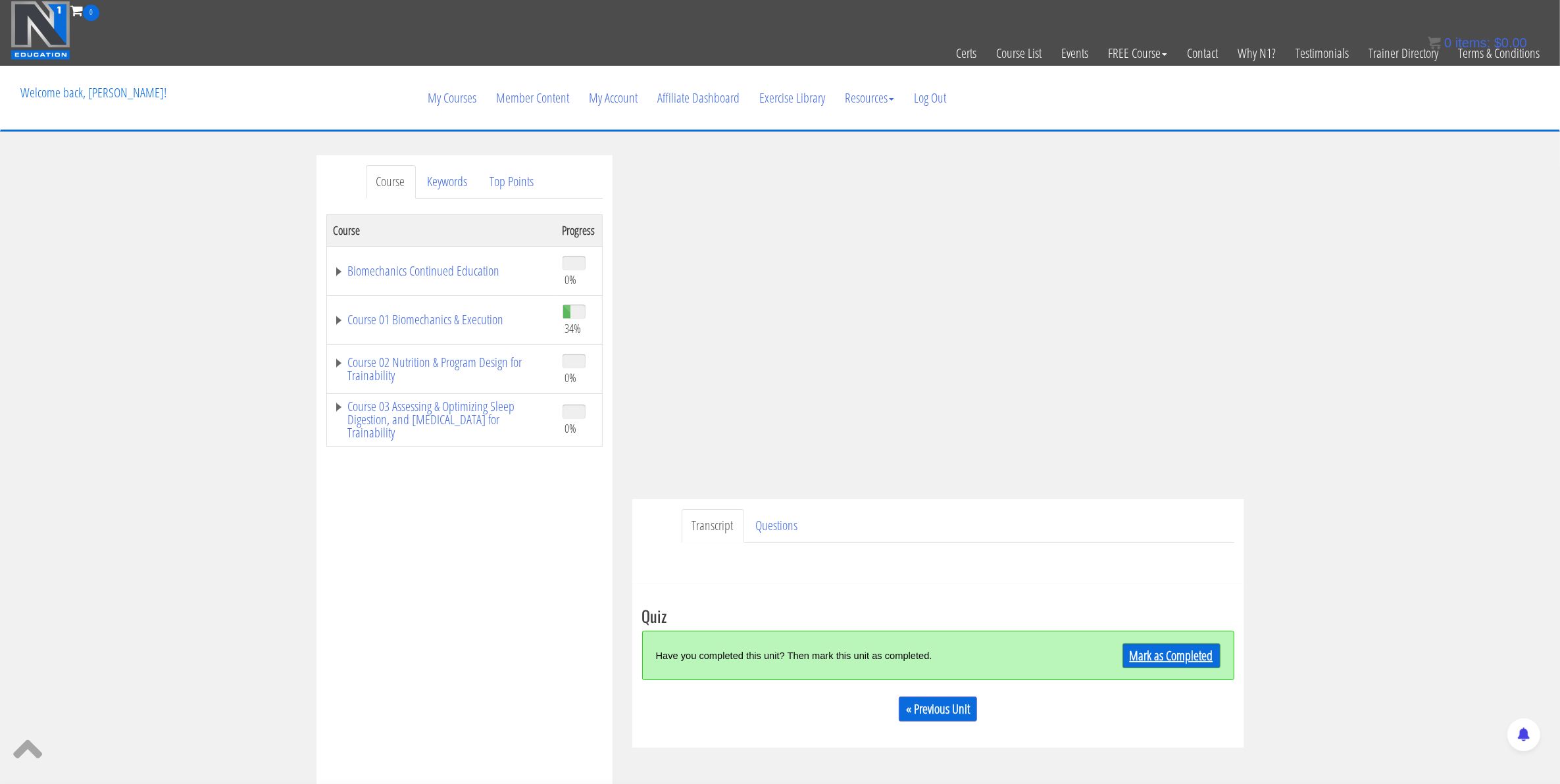
click at [1145, 660] on link "Mark as Completed" at bounding box center [1171, 655] width 98 height 25
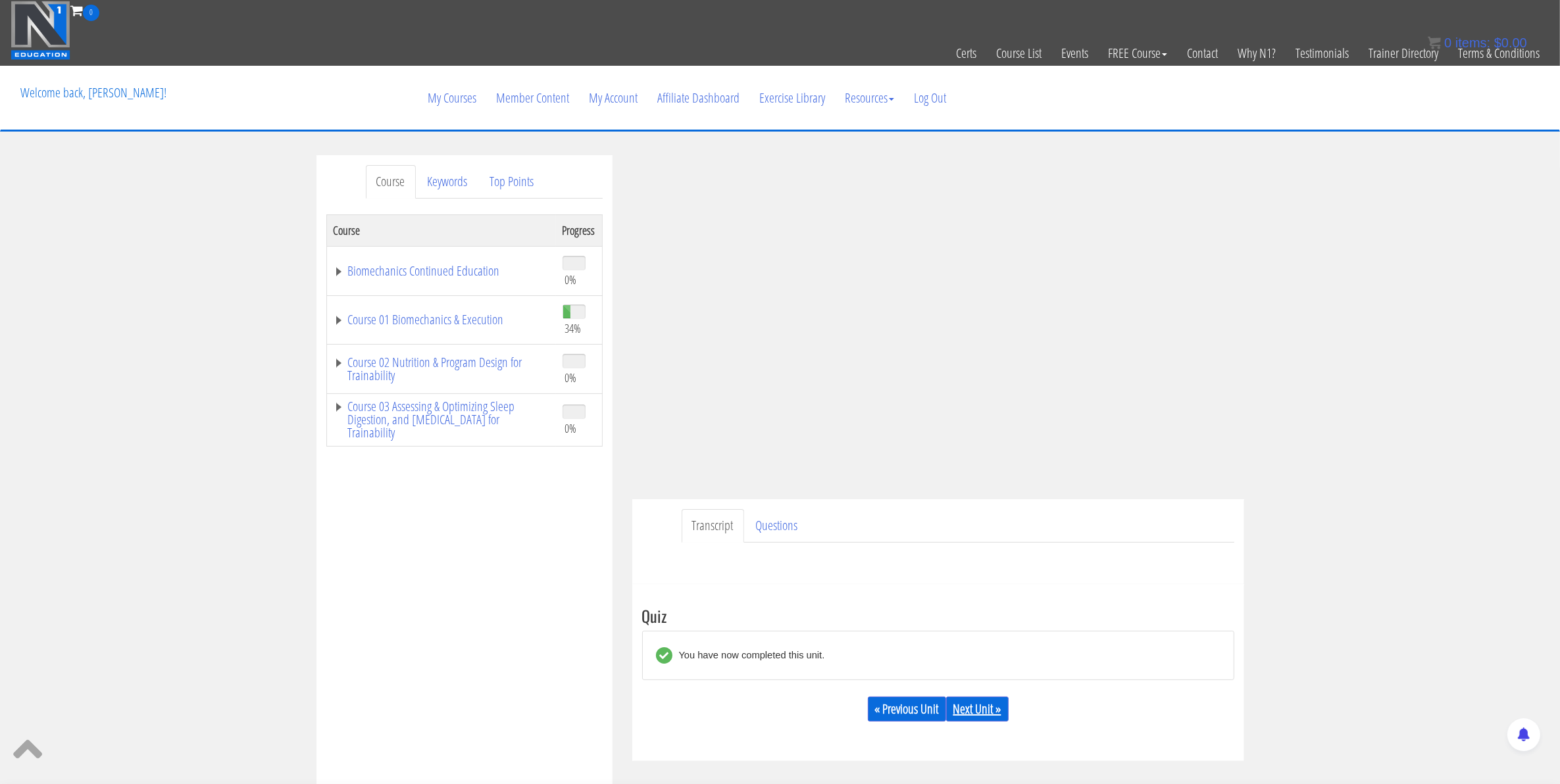
click at [972, 718] on link "Next Unit »" at bounding box center [977, 708] width 62 height 25
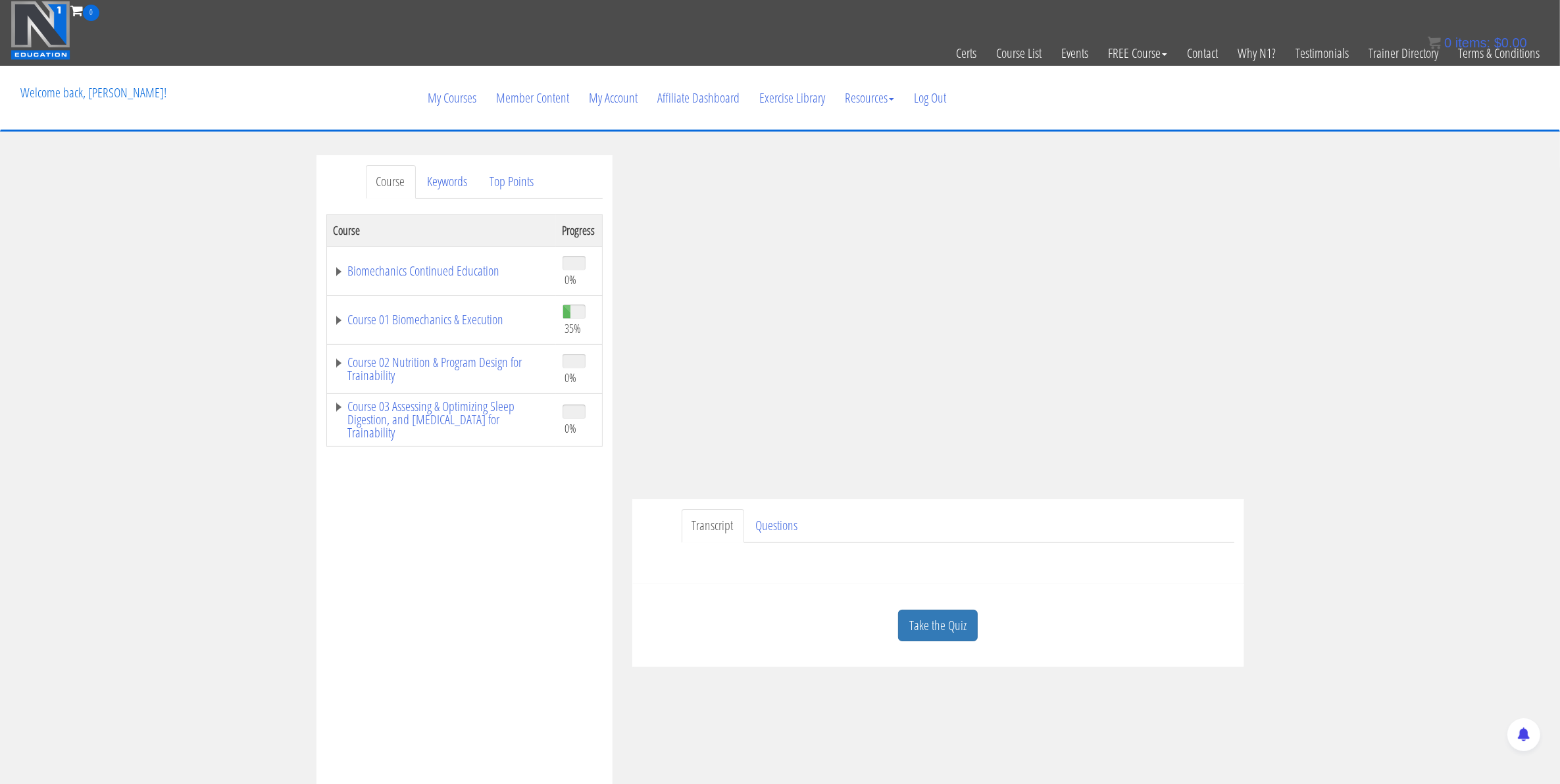
click at [923, 617] on link "Take the Quiz" at bounding box center [938, 626] width 80 height 32
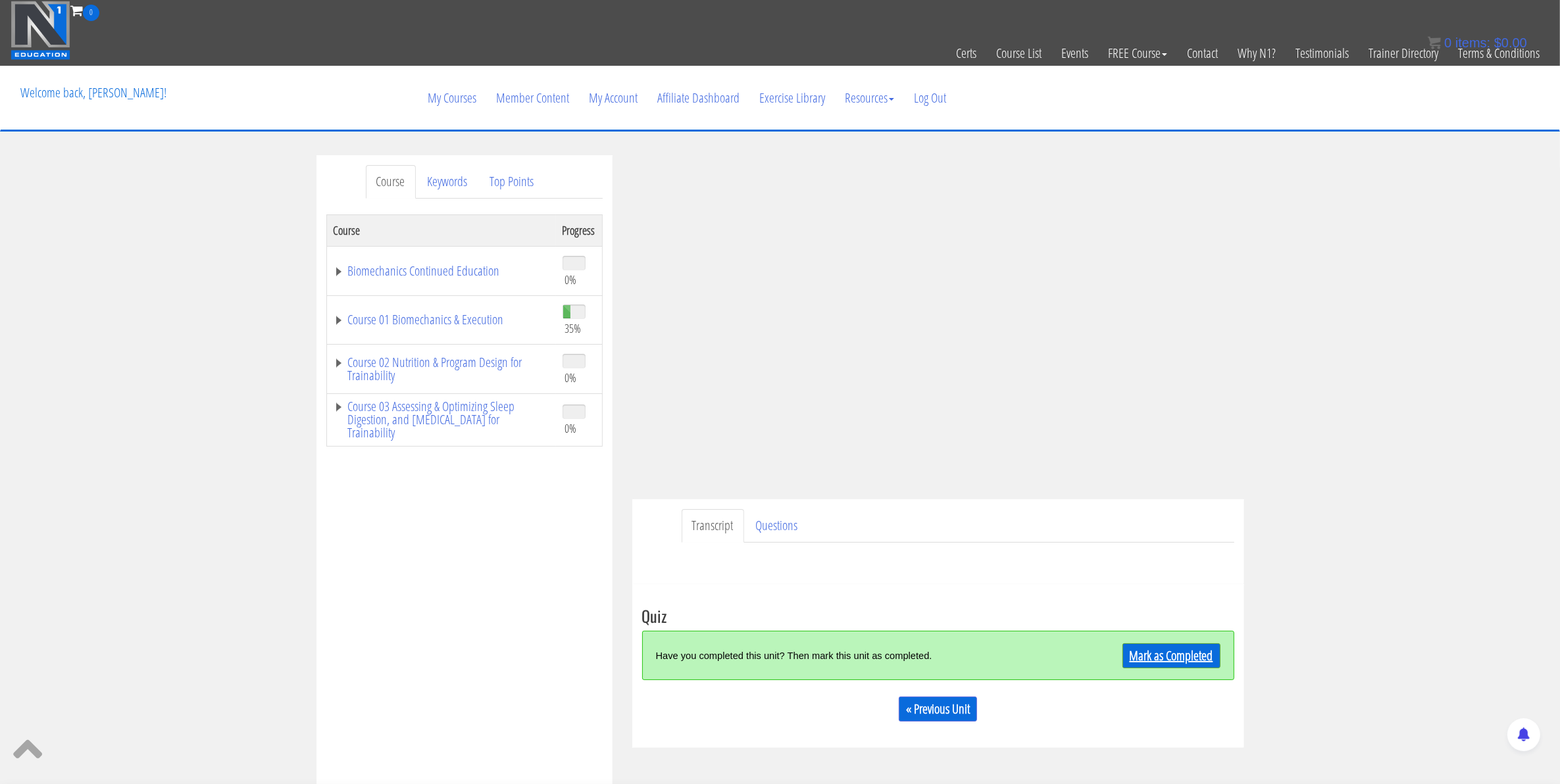
click at [1169, 649] on link "Mark as Completed" at bounding box center [1171, 655] width 98 height 25
